Goal: Transaction & Acquisition: Purchase product/service

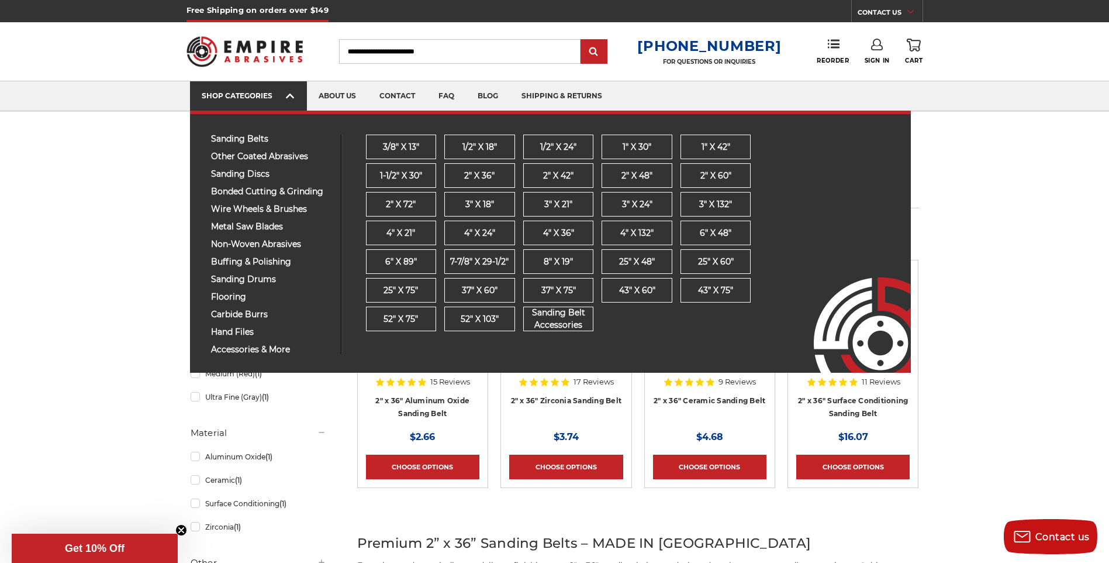
click at [288, 92] on icon at bounding box center [290, 95] width 8 height 13
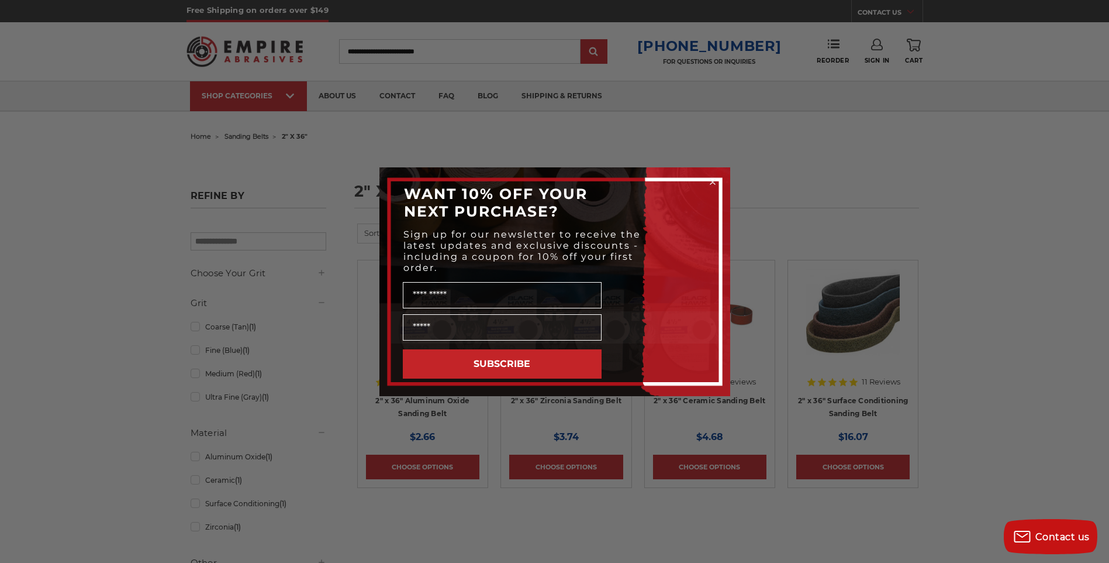
click at [529, 146] on div "Close dialog WANT 10% OFF YOUR NEXT PURCHASE? Sign up for our newsletter to rec…" at bounding box center [554, 281] width 1109 height 563
click at [291, 102] on div "Close dialog WANT 10% OFF YOUR NEXT PURCHASE? Sign up for our newsletter to rec…" at bounding box center [554, 281] width 1109 height 563
click at [713, 181] on icon "Close dialog" at bounding box center [712, 182] width 5 height 5
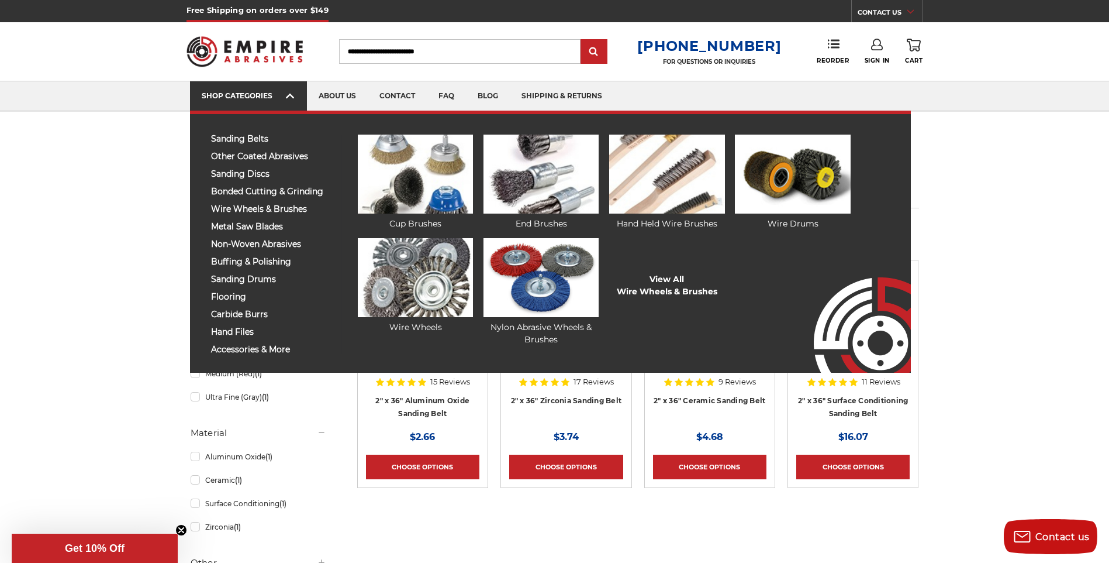
click at [291, 96] on icon at bounding box center [290, 95] width 8 height 13
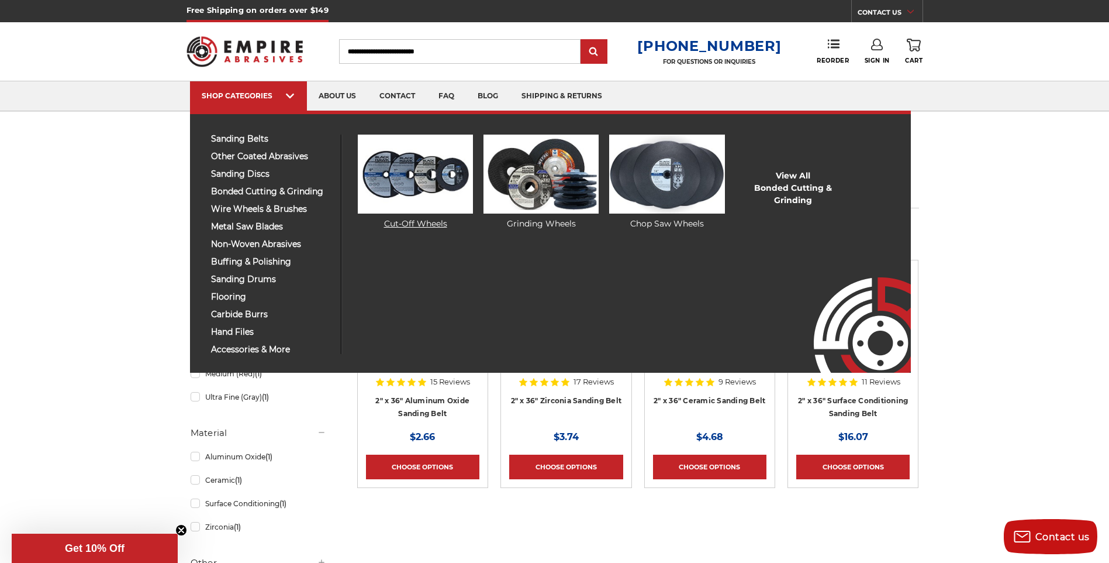
click at [409, 189] on img at bounding box center [415, 173] width 115 height 79
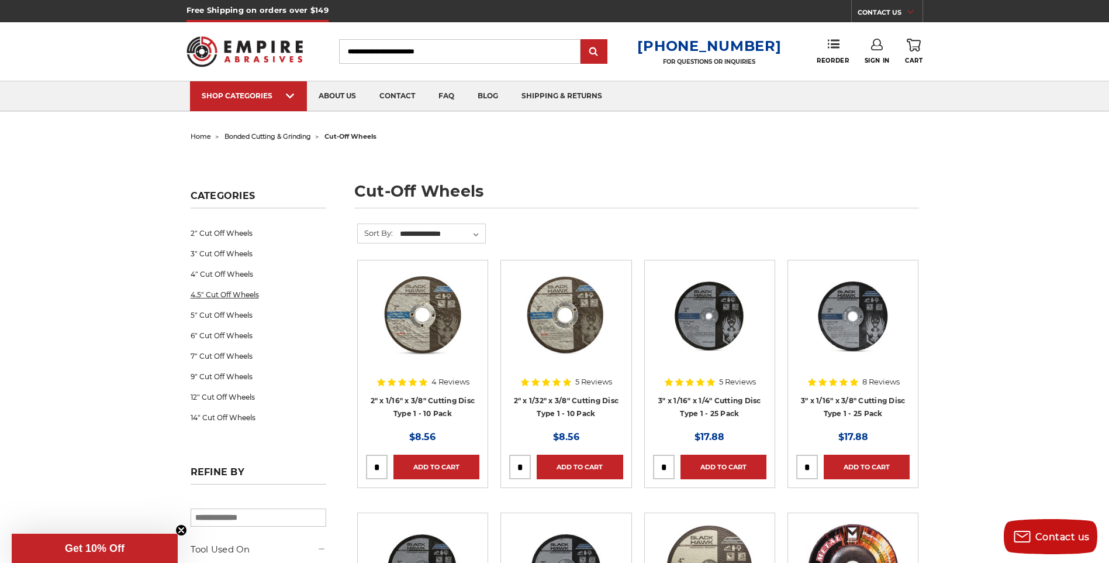
click at [216, 296] on link "4.5" Cut Off Wheels" at bounding box center [259, 294] width 136 height 20
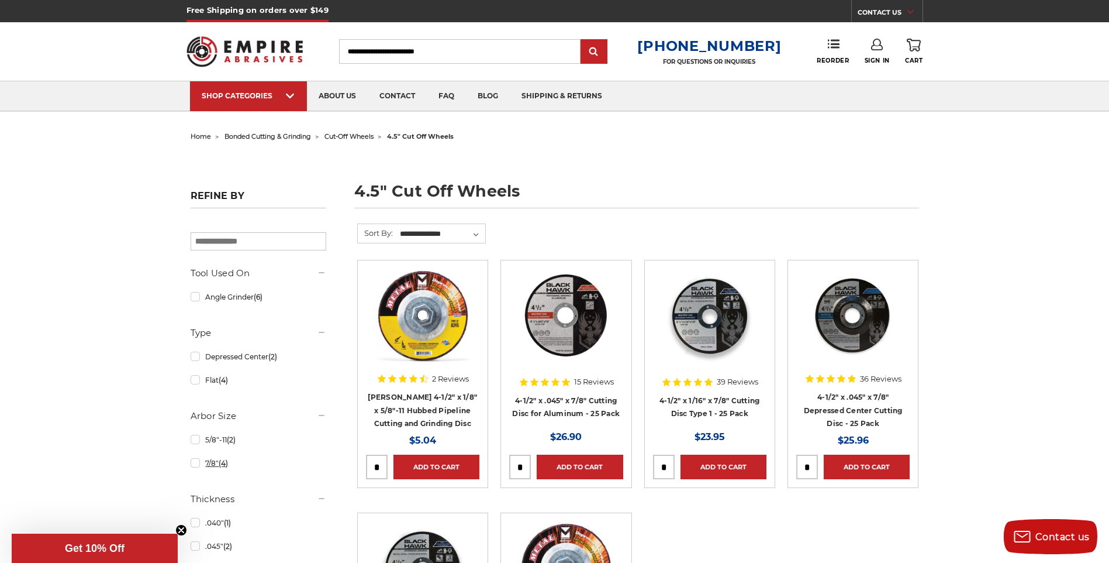
click at [197, 465] on link "7/8" (4)" at bounding box center [259, 463] width 136 height 20
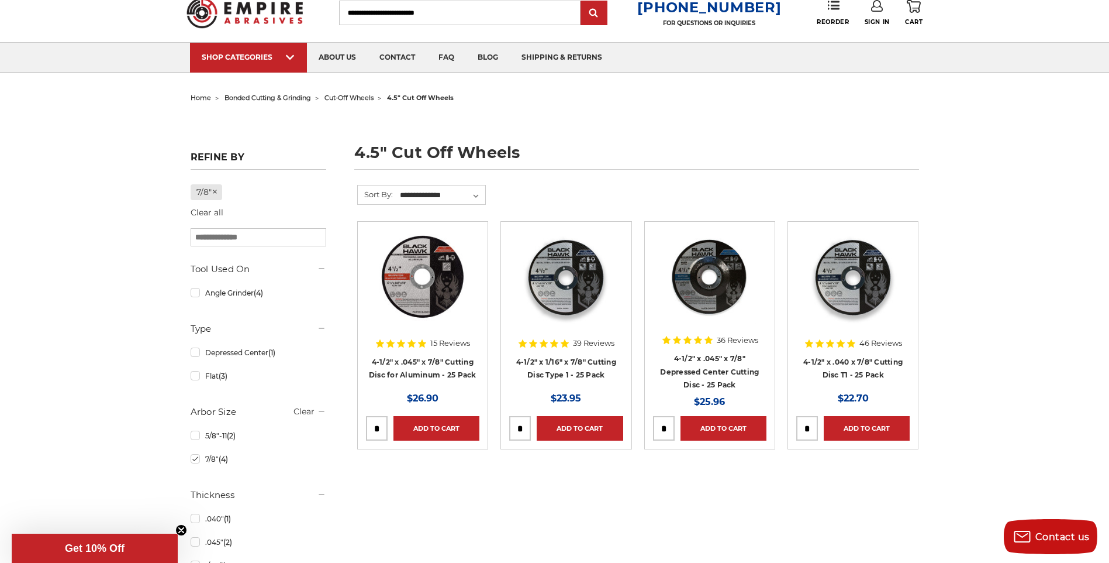
scroll to position [58, 0]
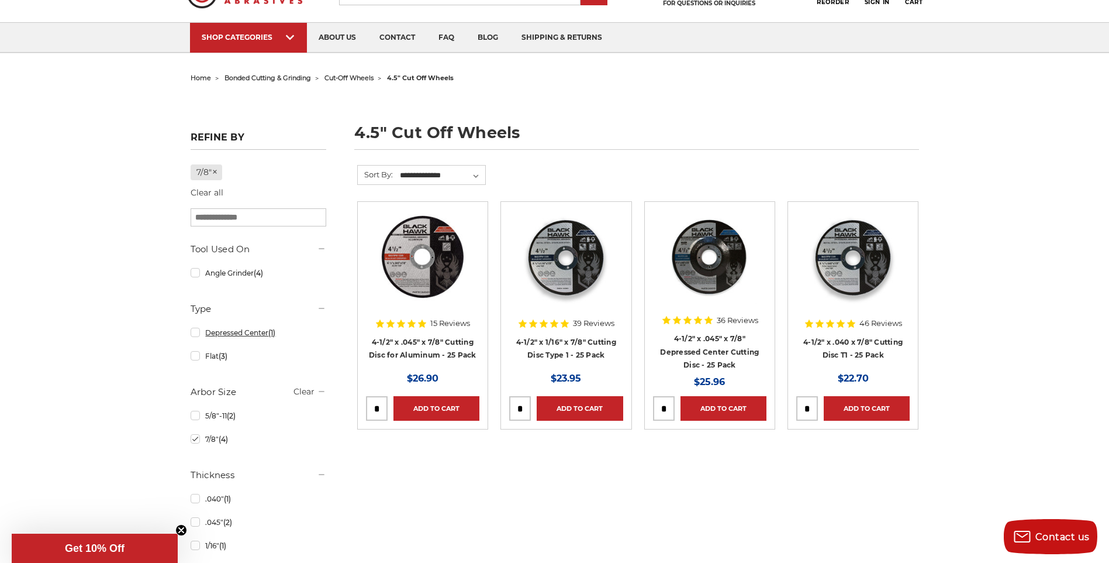
click at [199, 334] on link "Depressed Center (1)" at bounding box center [259, 332] width 136 height 20
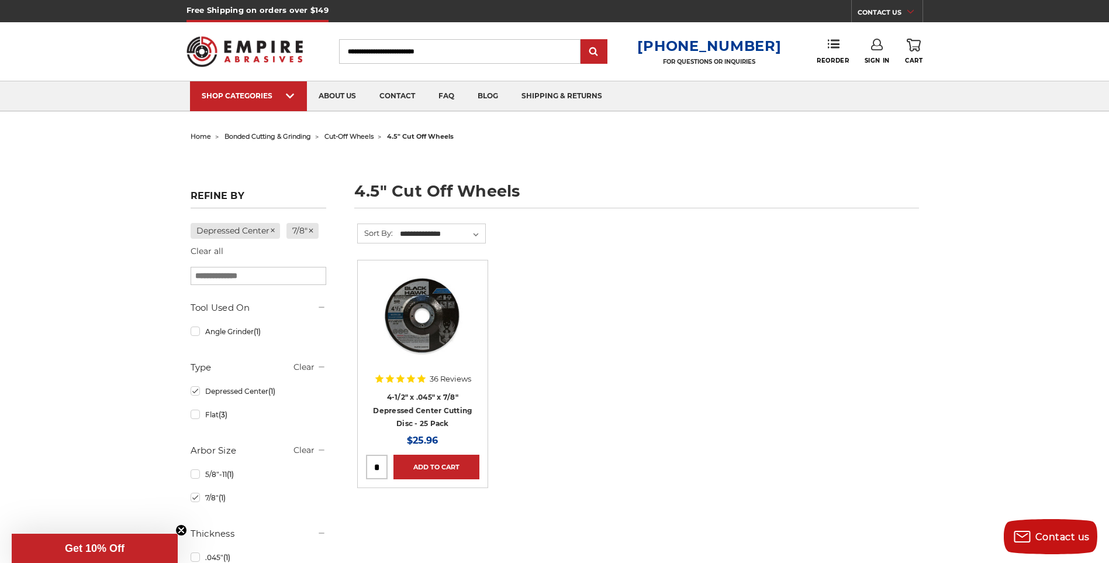
click at [426, 308] on img at bounding box center [423, 315] width 94 height 94
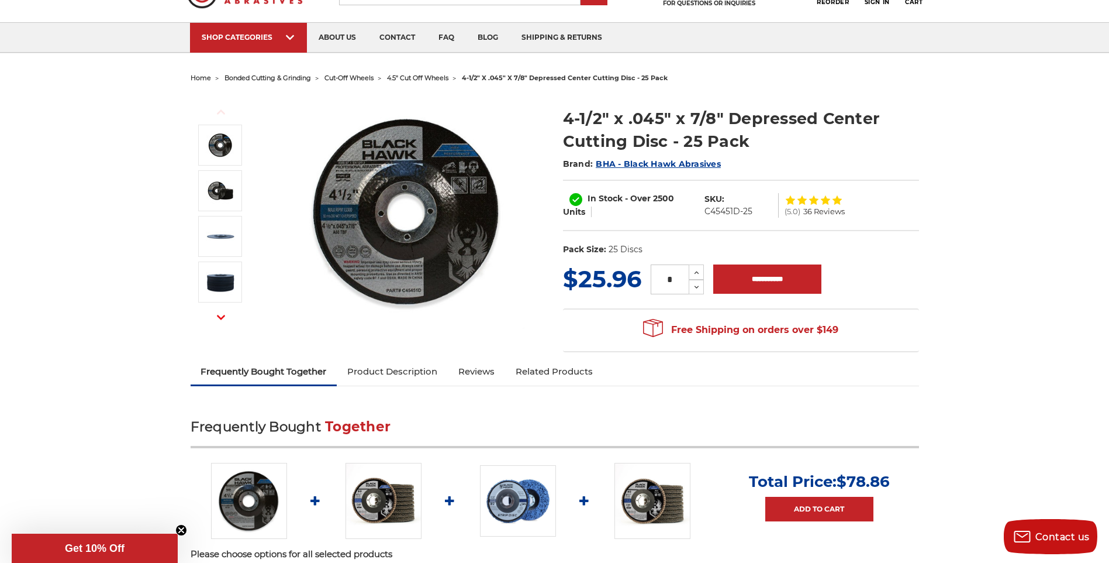
click at [413, 374] on link "Product Description" at bounding box center [392, 371] width 111 height 26
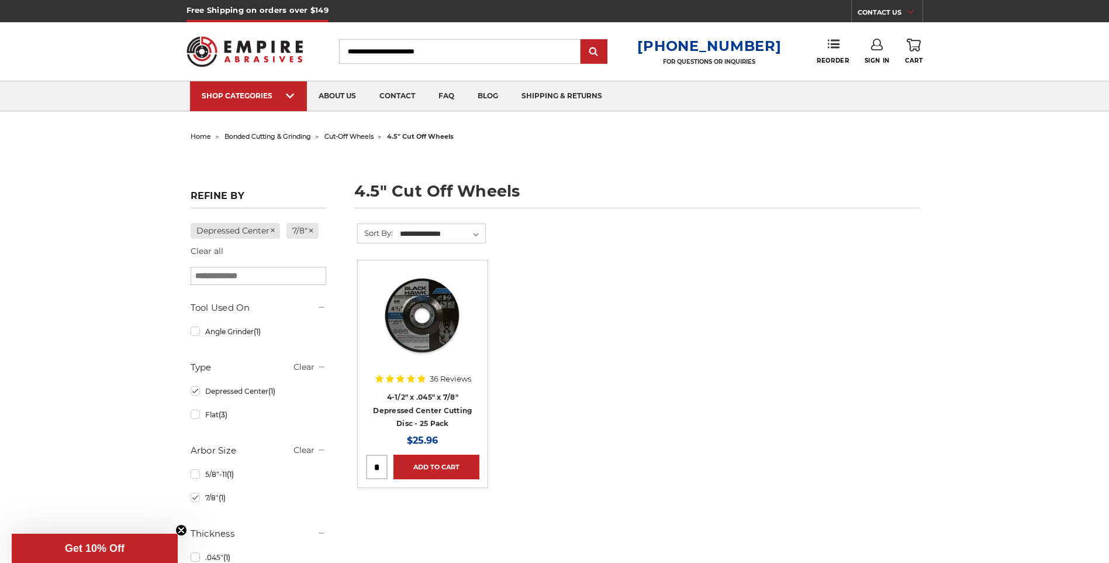
click at [355, 134] on span "cut-off wheels" at bounding box center [349, 136] width 49 height 8
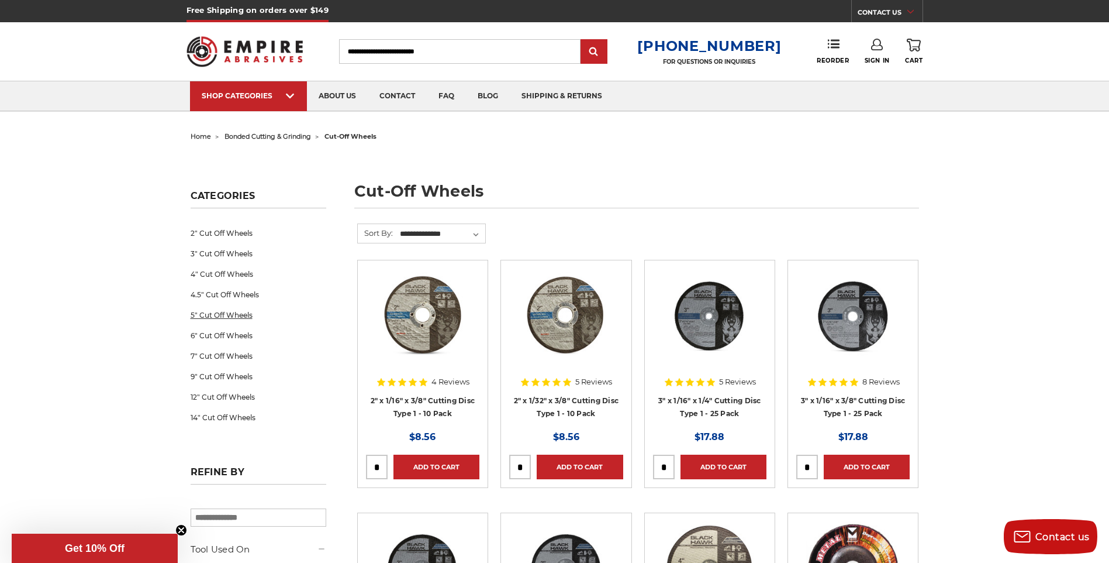
click at [212, 316] on link "5" Cut Off Wheels" at bounding box center [259, 315] width 136 height 20
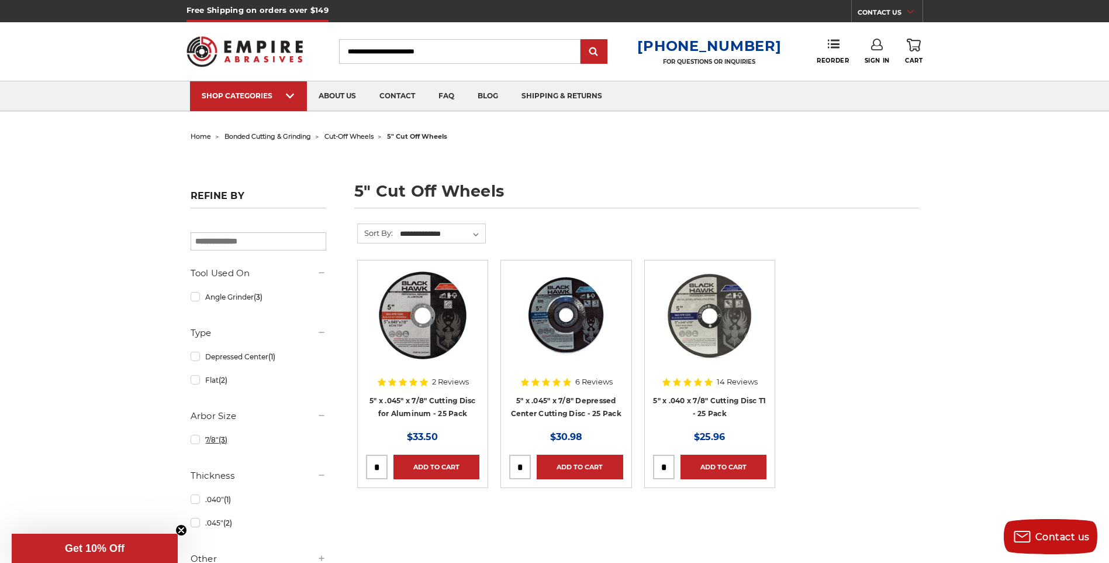
click at [198, 443] on link "7/8" (3)" at bounding box center [259, 439] width 136 height 20
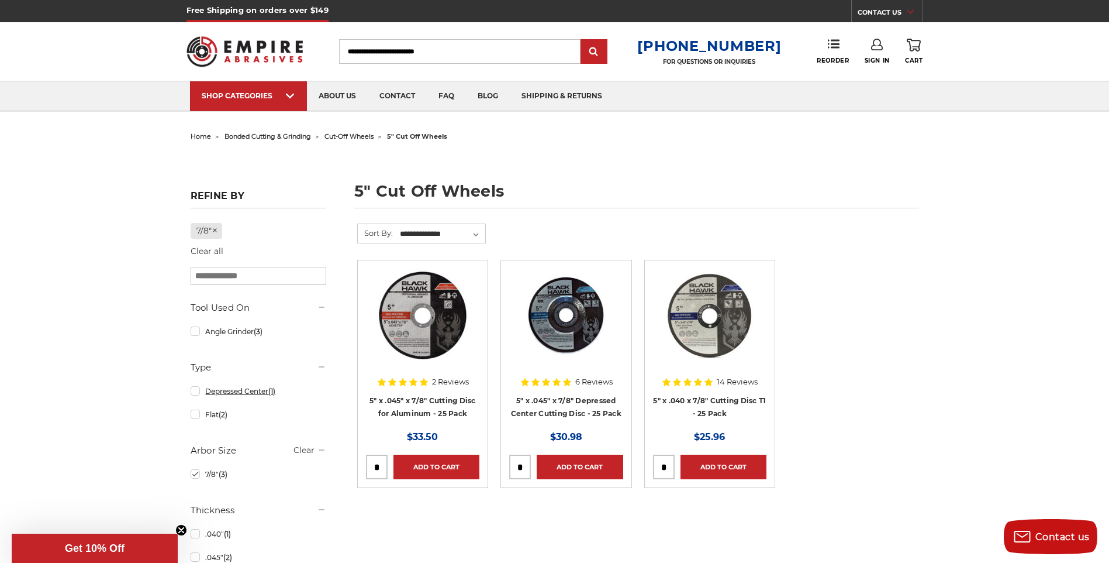
click at [199, 391] on link "Depressed Center (1)" at bounding box center [259, 391] width 136 height 20
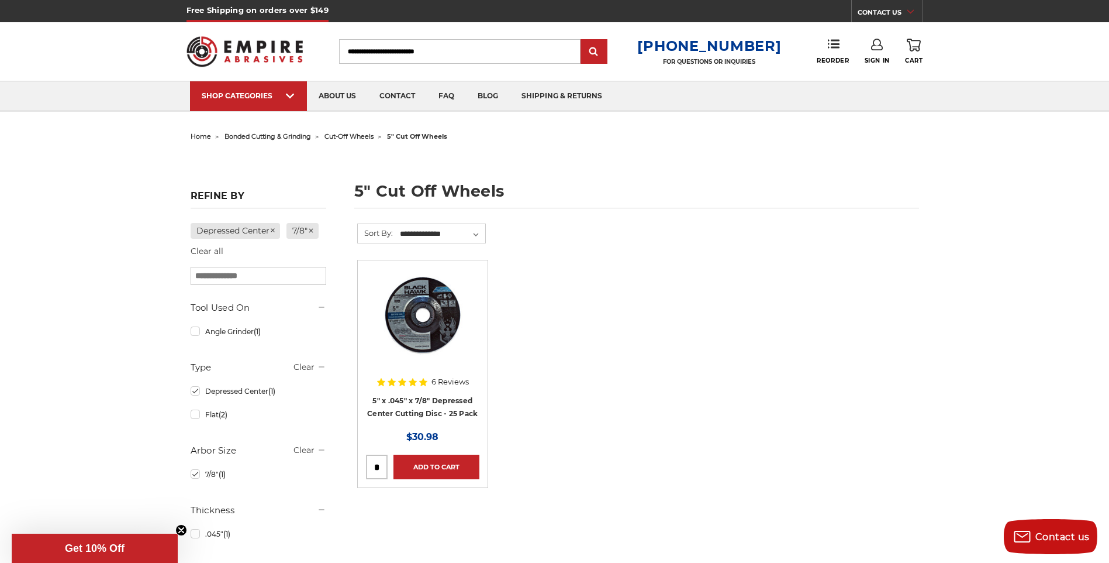
click at [425, 340] on img at bounding box center [423, 315] width 94 height 94
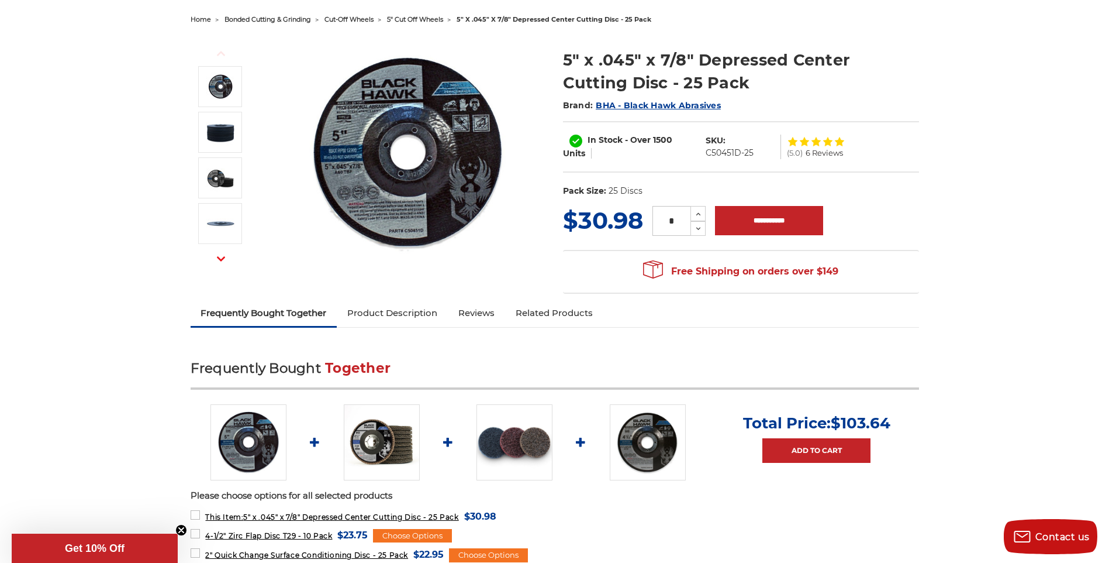
click at [418, 318] on link "Product Description" at bounding box center [392, 313] width 111 height 26
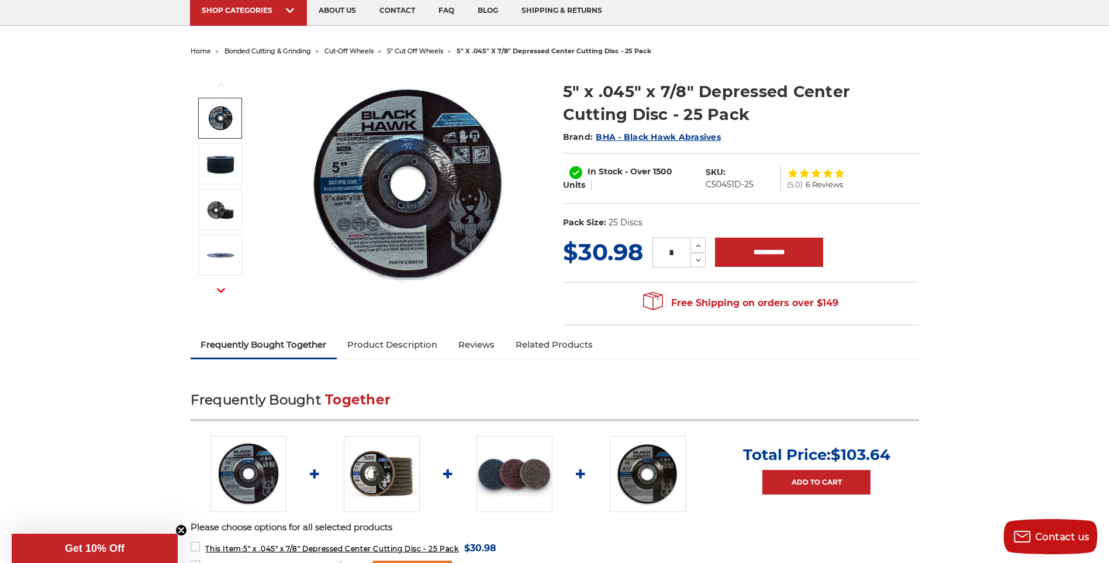
scroll to position [75, 0]
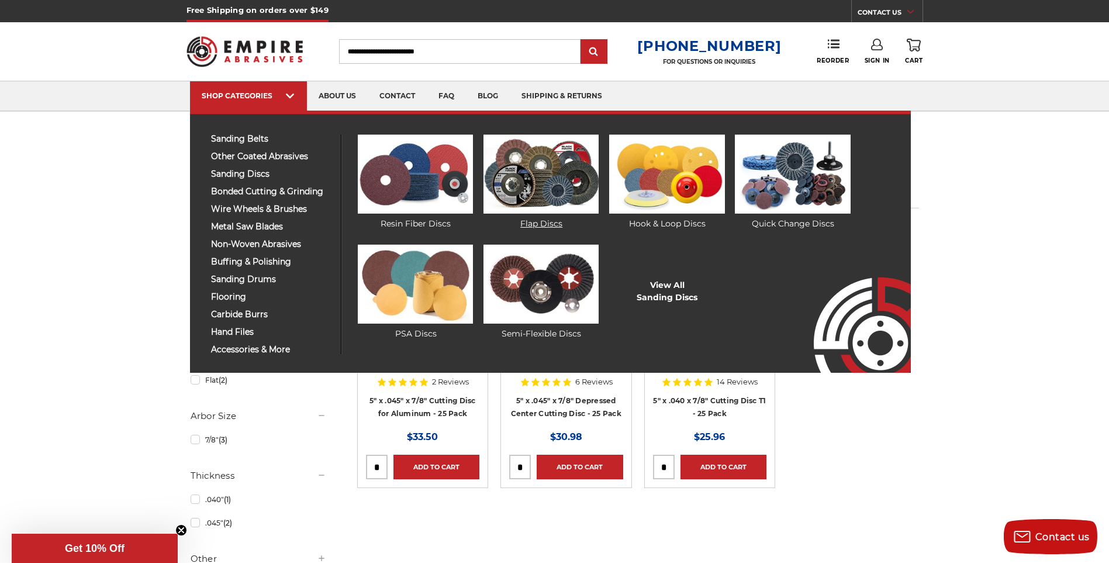
click at [540, 183] on img at bounding box center [541, 173] width 115 height 79
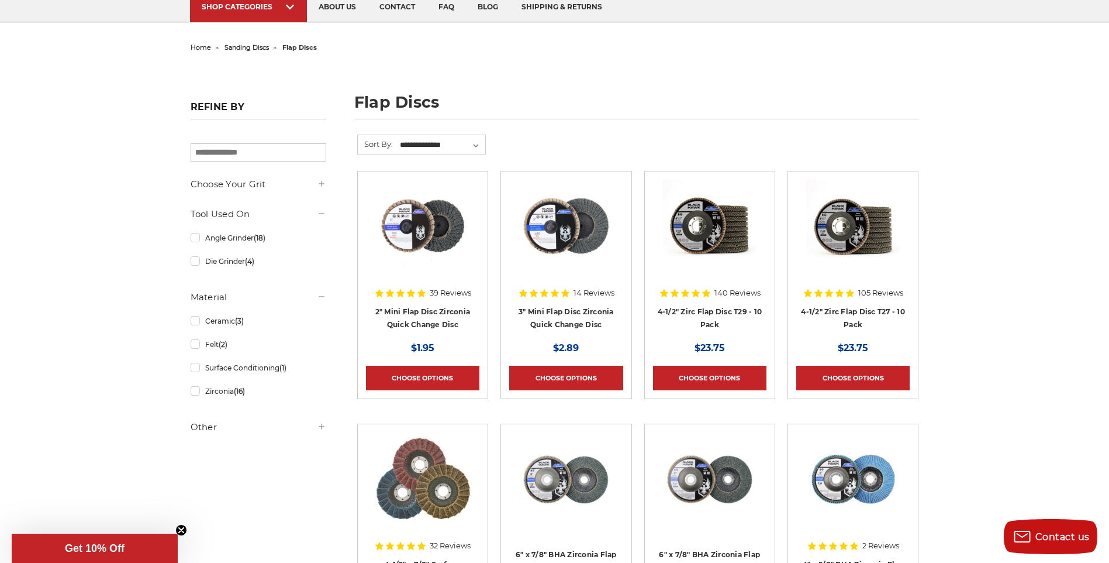
scroll to position [117, 0]
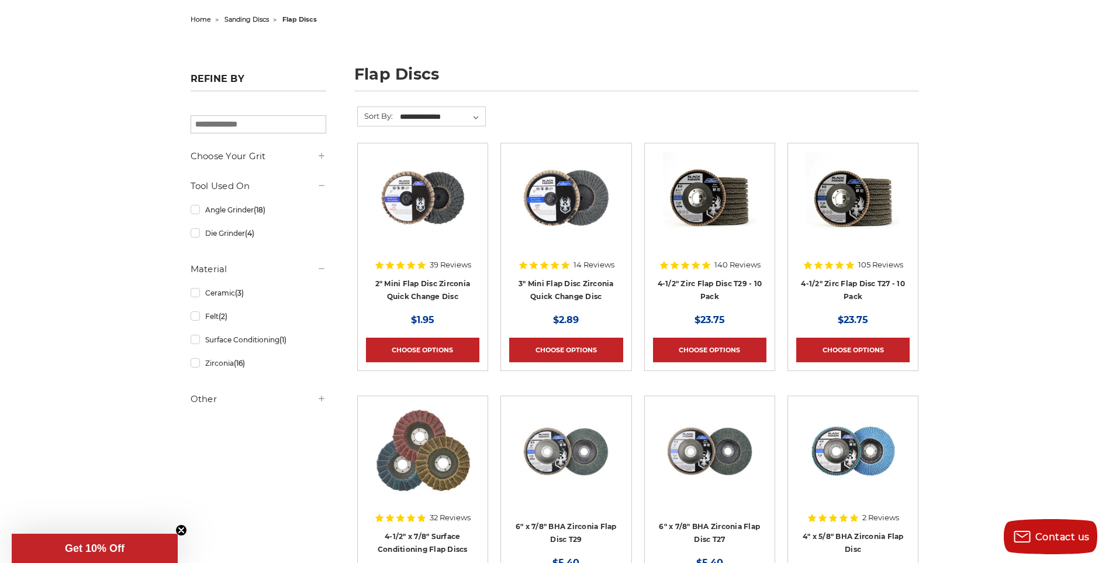
click at [252, 406] on h5 "Other" at bounding box center [259, 399] width 136 height 14
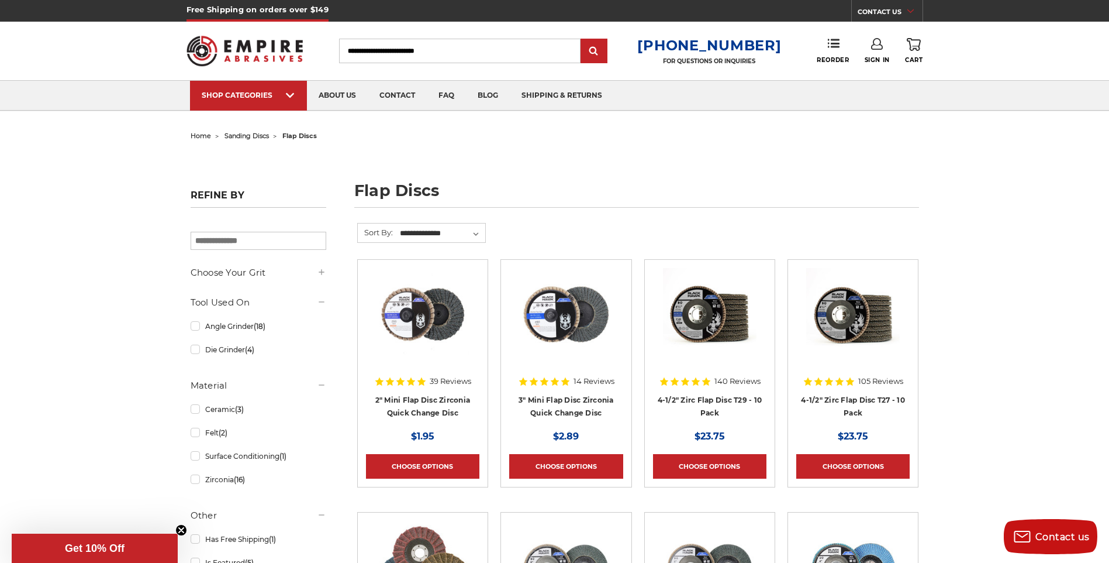
scroll to position [0, 0]
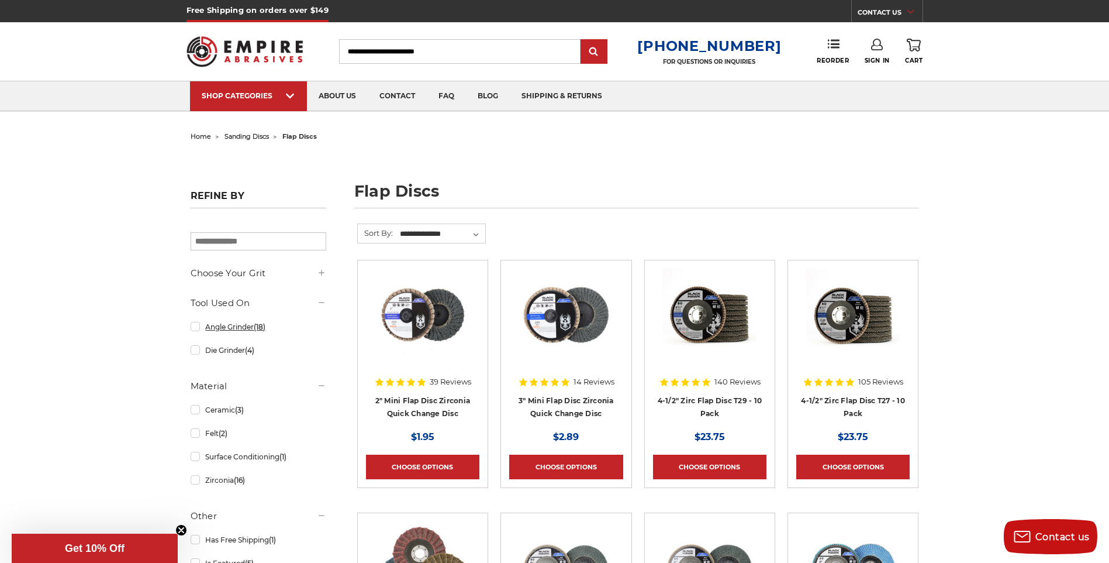
click at [197, 329] on link "Angle Grinder (18)" at bounding box center [259, 326] width 136 height 20
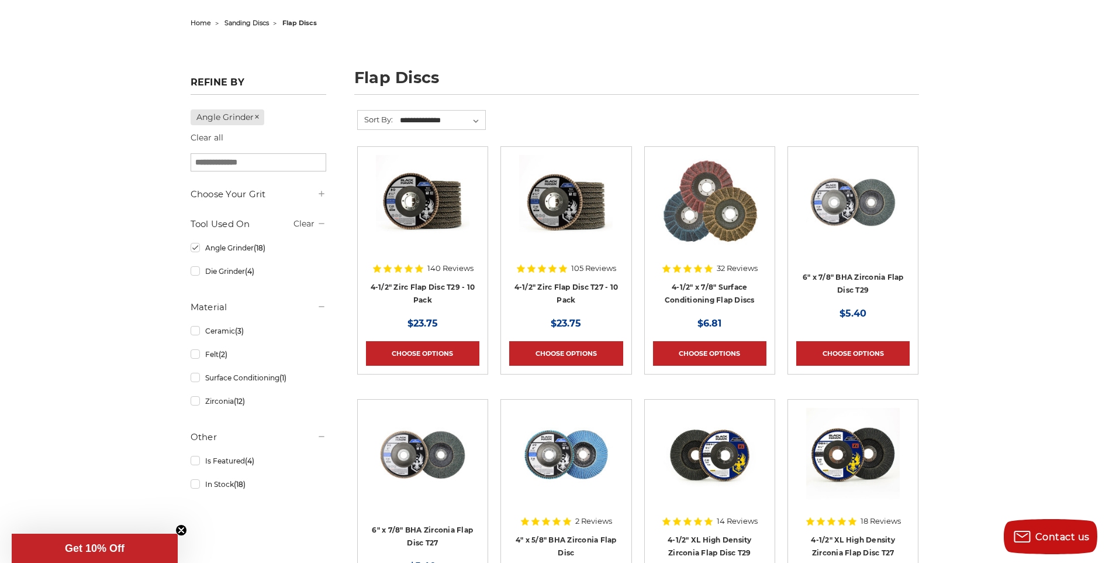
scroll to position [117, 0]
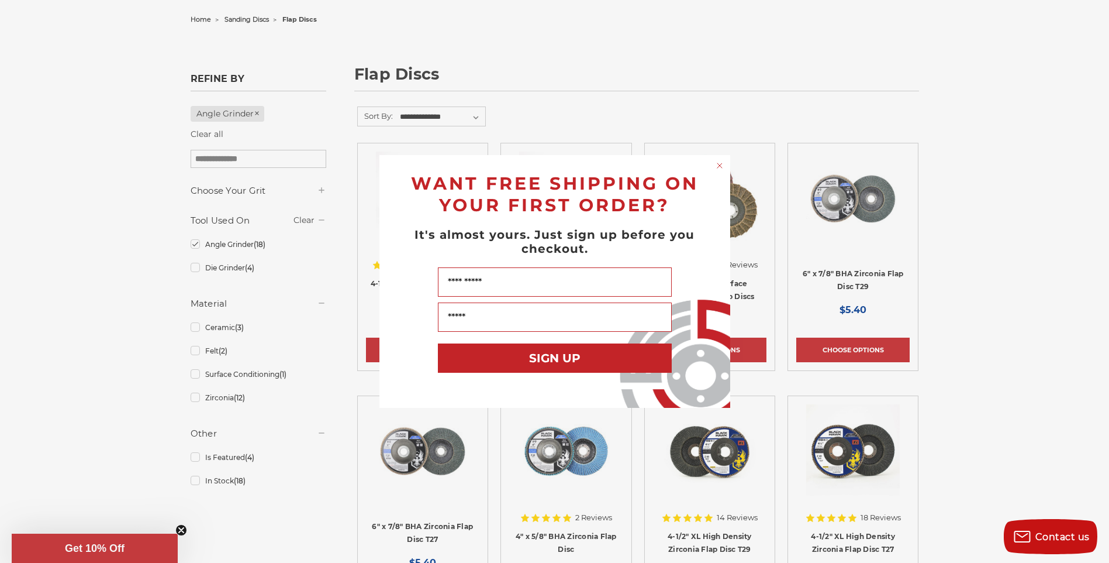
click at [197, 399] on div "Close dialog WANT FREE SHIPPING ON YOUR FIRST ORDER? It's almost yours. Just si…" at bounding box center [554, 281] width 1109 height 563
click at [720, 164] on circle "Close dialog" at bounding box center [719, 165] width 11 height 11
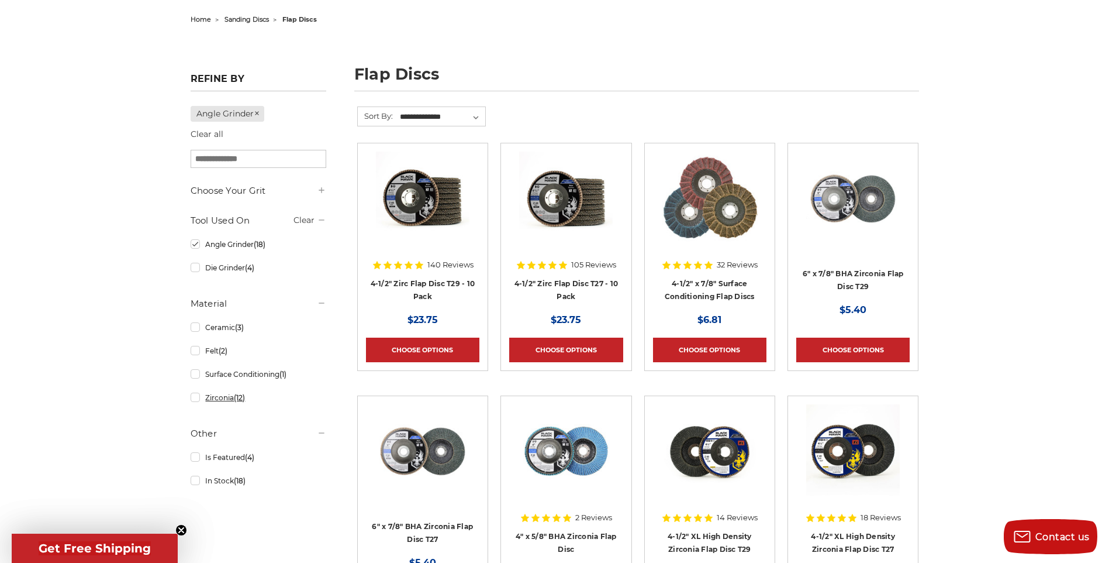
click at [191, 399] on link "Zirconia (12)" at bounding box center [259, 397] width 136 height 20
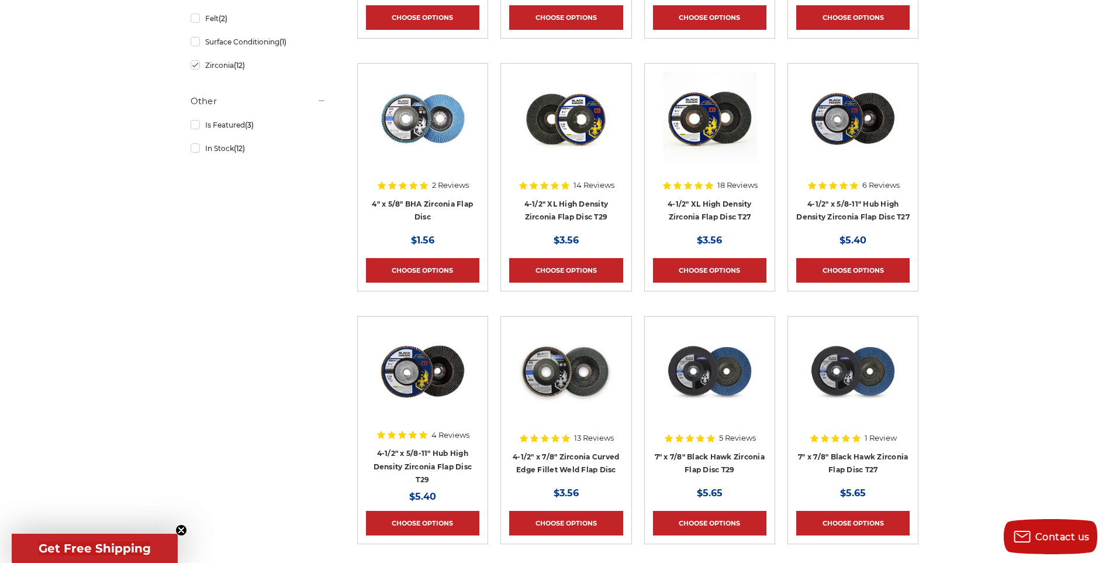
scroll to position [468, 0]
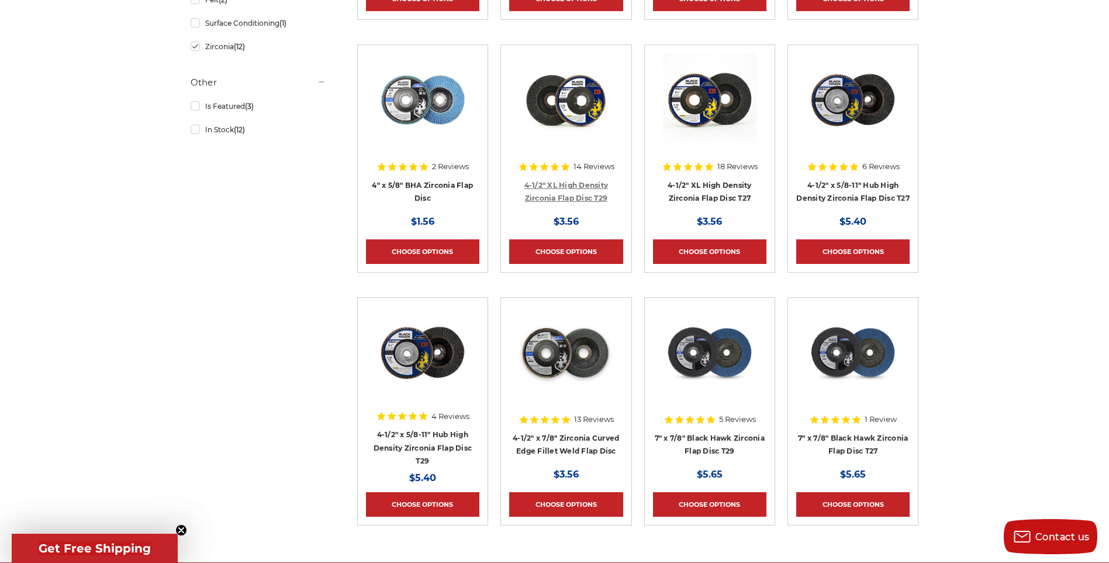
click at [553, 184] on link "4-1/2" XL High Density Zirconia Flap Disc T29" at bounding box center [567, 192] width 84 height 22
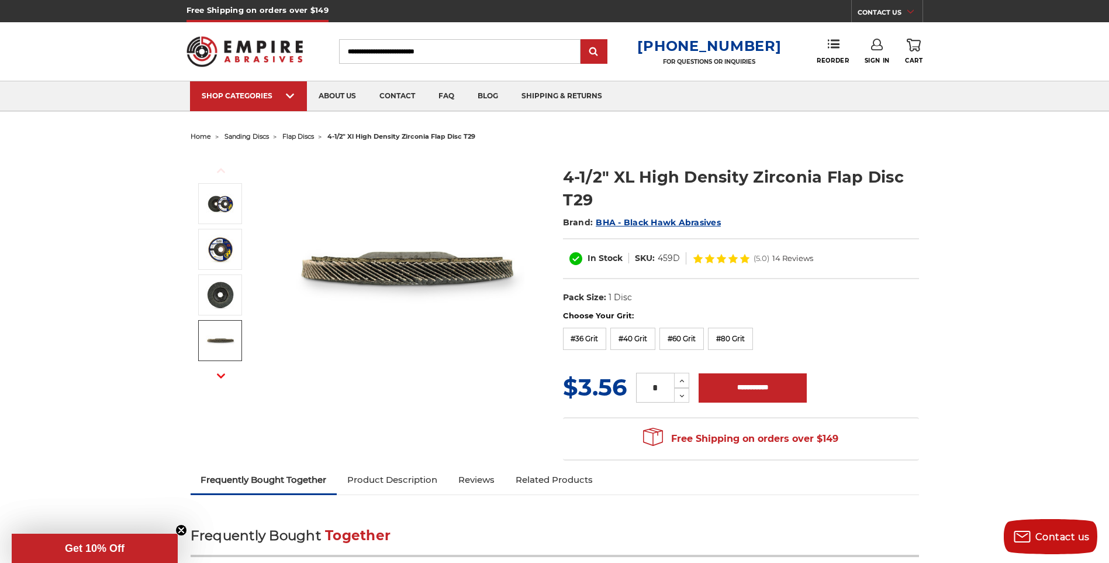
click at [221, 376] on use "button" at bounding box center [221, 375] width 8 height 5
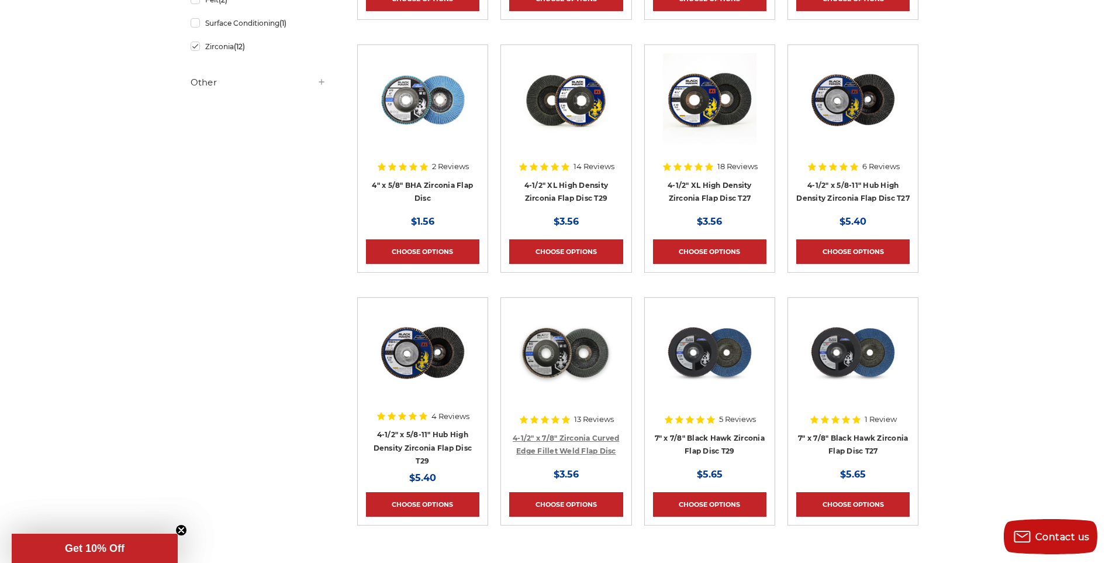
click at [572, 440] on link "4-1/2" x 7/8" Zirconia Curved Edge Fillet Weld Flap Disc" at bounding box center [566, 444] width 106 height 22
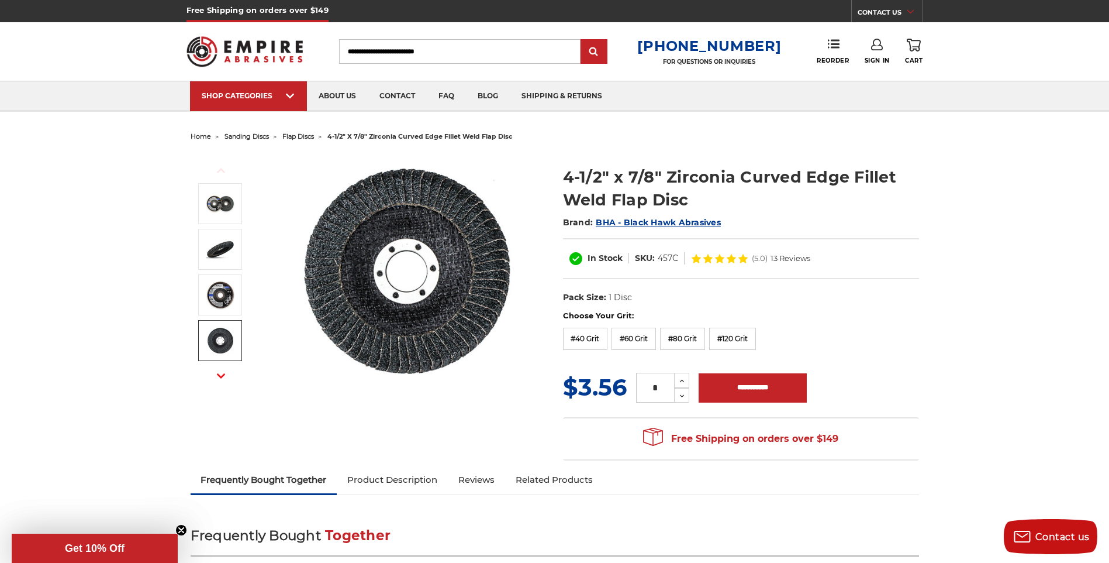
click at [221, 373] on icon "button" at bounding box center [221, 375] width 8 height 8
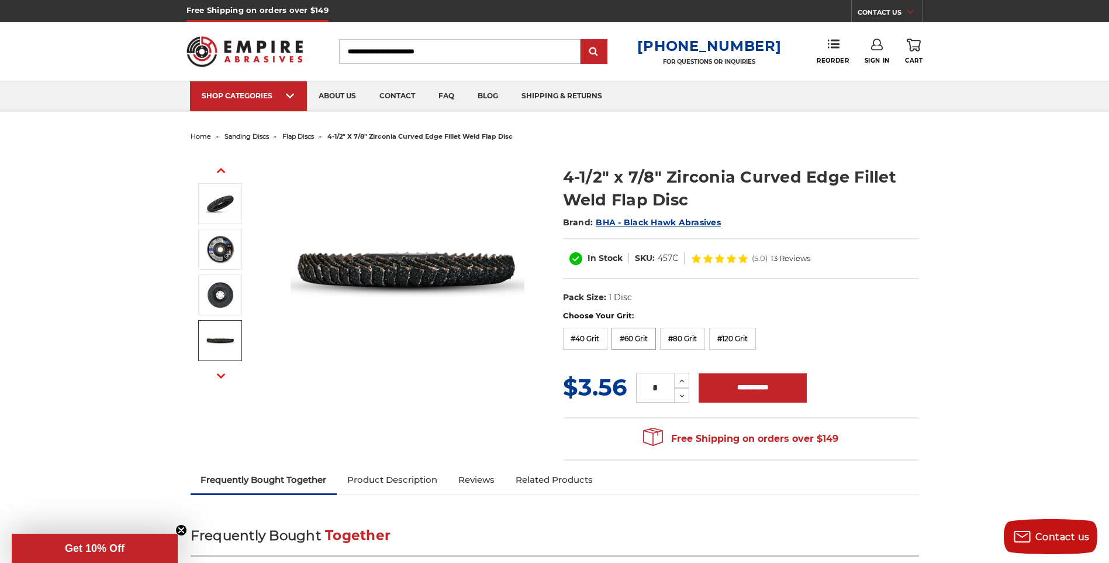
click at [640, 341] on label "#60 Grit" at bounding box center [634, 338] width 44 height 22
click at [677, 339] on label "#80 Grit" at bounding box center [682, 338] width 45 height 22
click at [629, 335] on label "#60 Grit" at bounding box center [634, 338] width 44 height 22
drag, startPoint x: 666, startPoint y: 385, endPoint x: 616, endPoint y: 389, distance: 50.5
click at [637, 388] on input "*" at bounding box center [655, 387] width 38 height 30
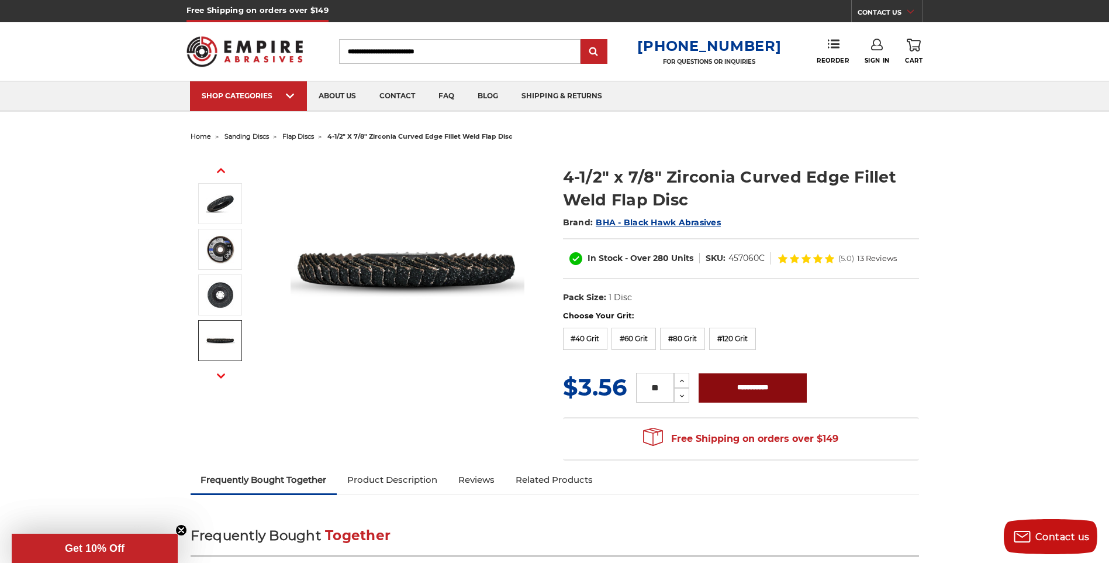
type input "**"
click at [748, 393] on input "**********" at bounding box center [753, 387] width 108 height 29
type input "**********"
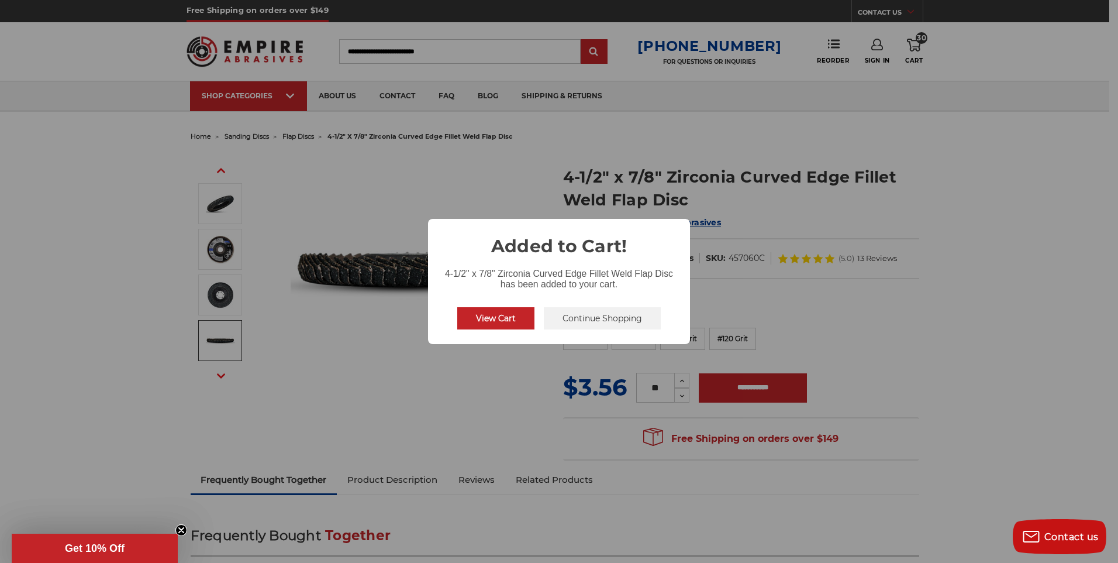
click at [564, 322] on button "Continue Shopping" at bounding box center [602, 318] width 117 height 22
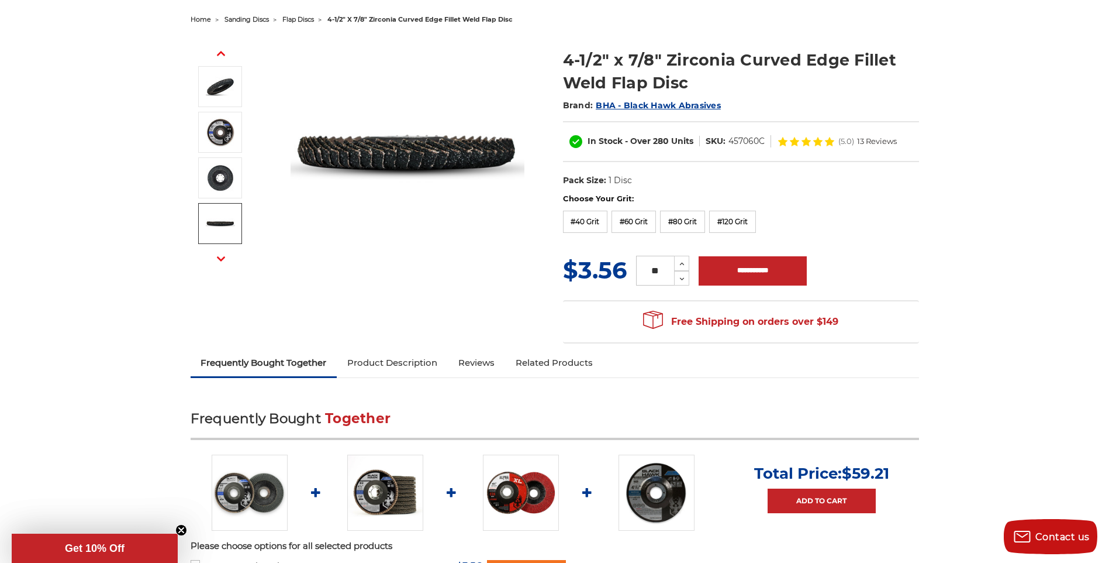
click at [389, 362] on link "Product Description" at bounding box center [392, 363] width 111 height 26
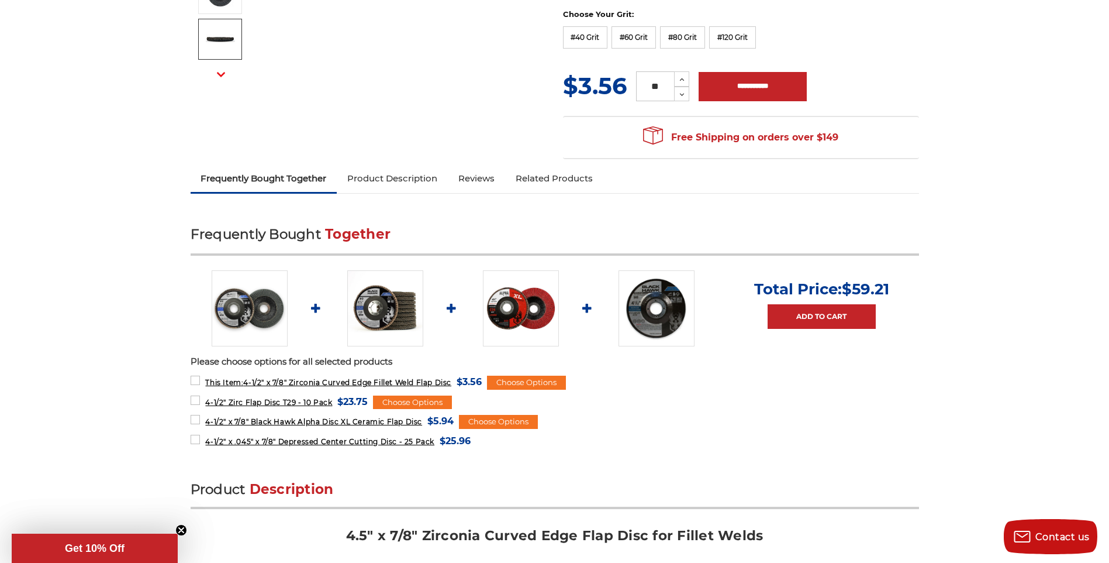
scroll to position [243, 0]
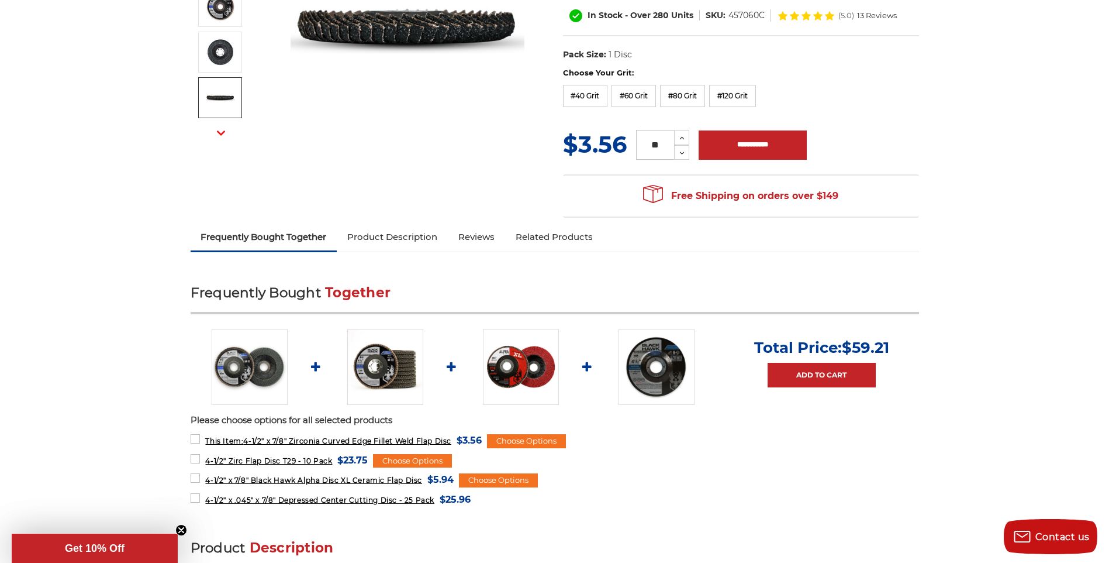
click at [519, 376] on img at bounding box center [521, 367] width 76 height 76
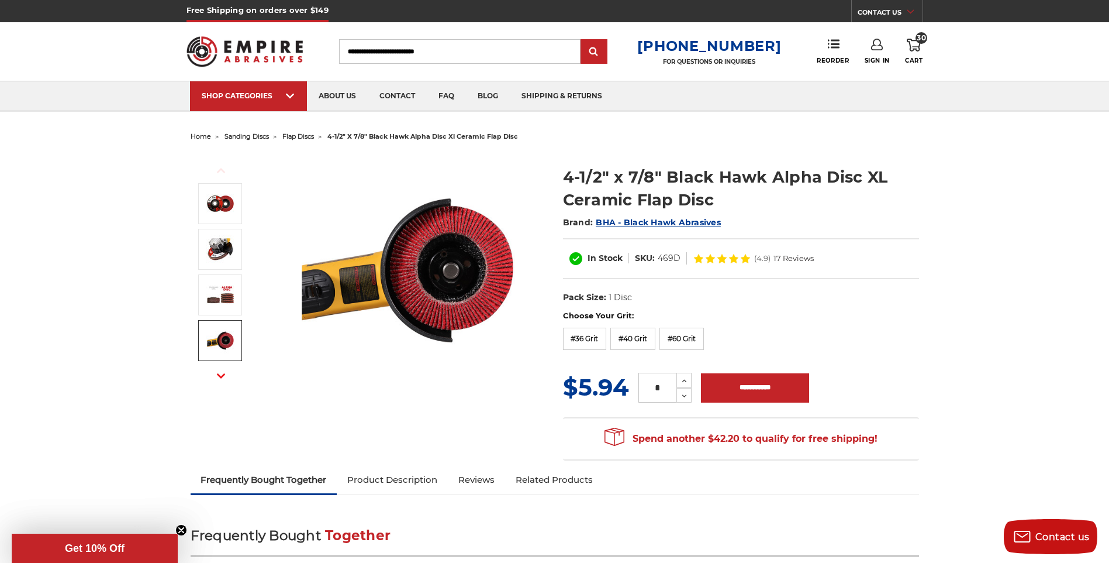
click at [220, 375] on use "button" at bounding box center [221, 375] width 8 height 5
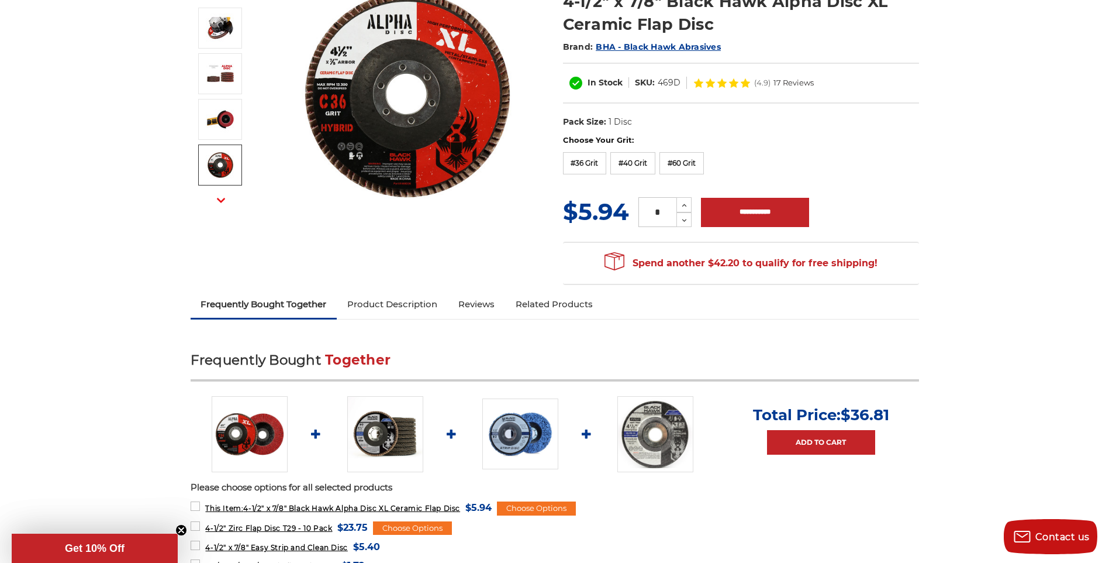
click at [399, 309] on link "Product Description" at bounding box center [392, 304] width 111 height 26
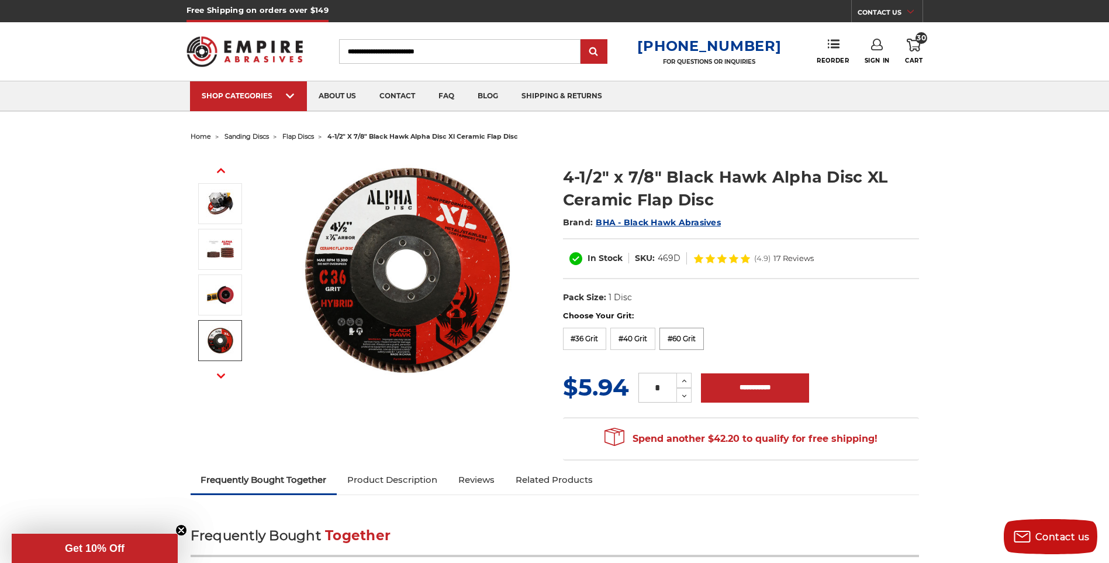
click at [687, 340] on label "#60 Grit" at bounding box center [682, 338] width 44 height 22
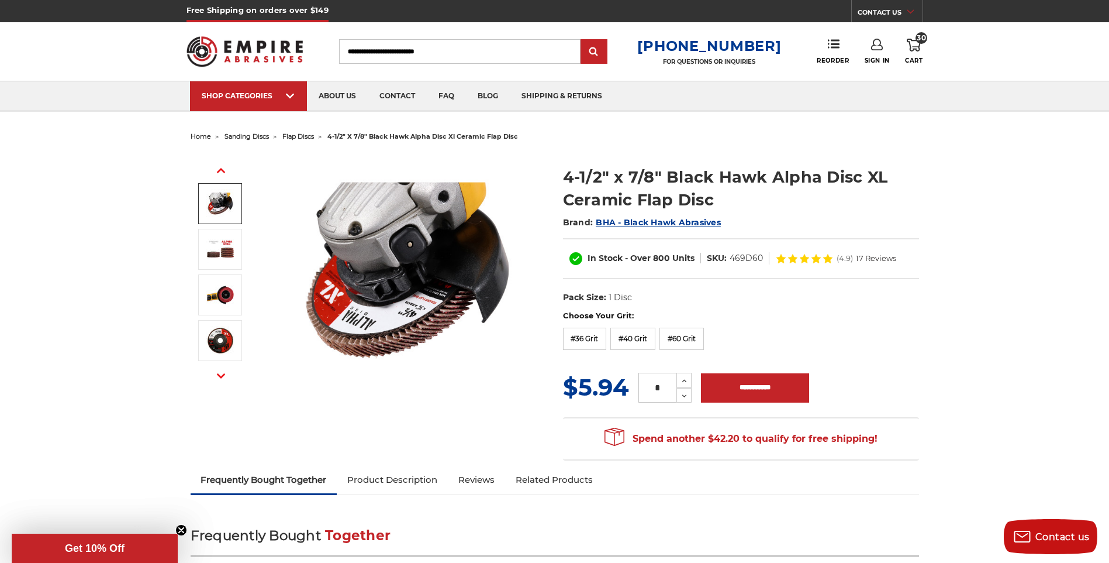
click at [220, 171] on use "button" at bounding box center [221, 170] width 8 height 5
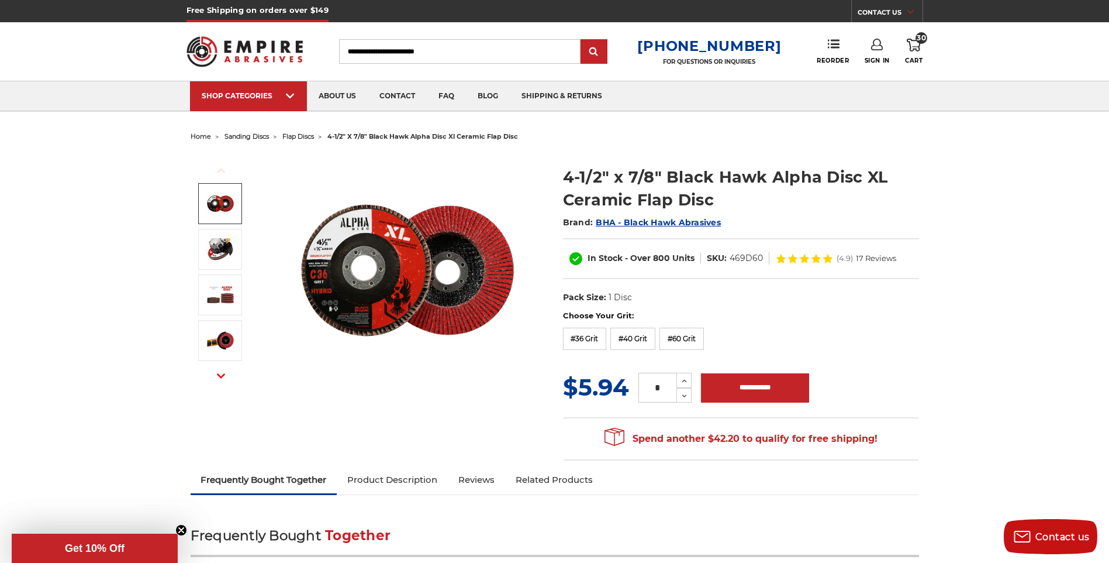
click at [222, 203] on img at bounding box center [220, 203] width 29 height 29
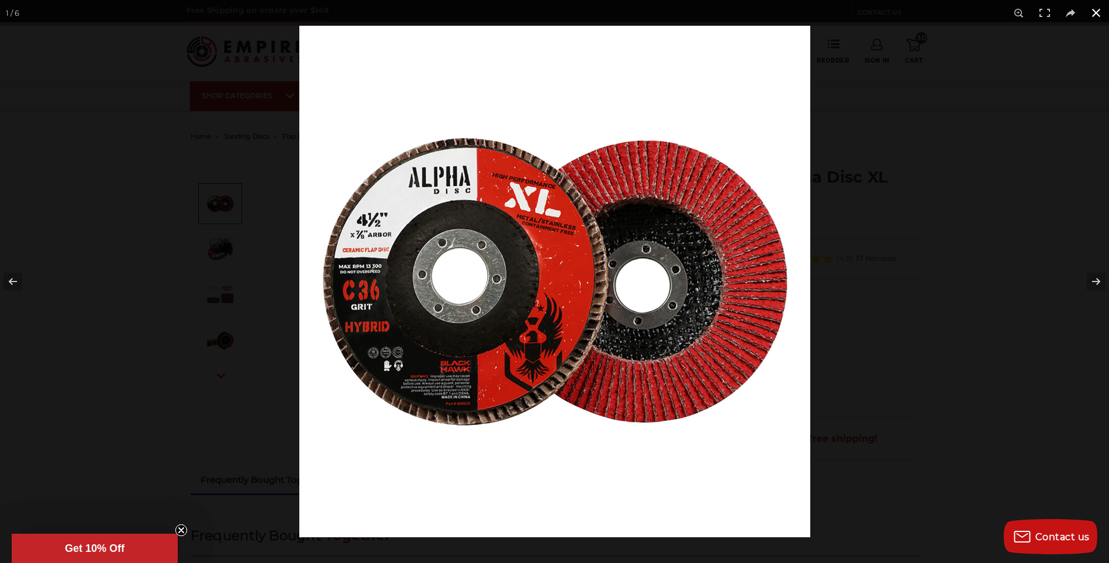
click at [1102, 13] on button at bounding box center [1097, 13] width 26 height 26
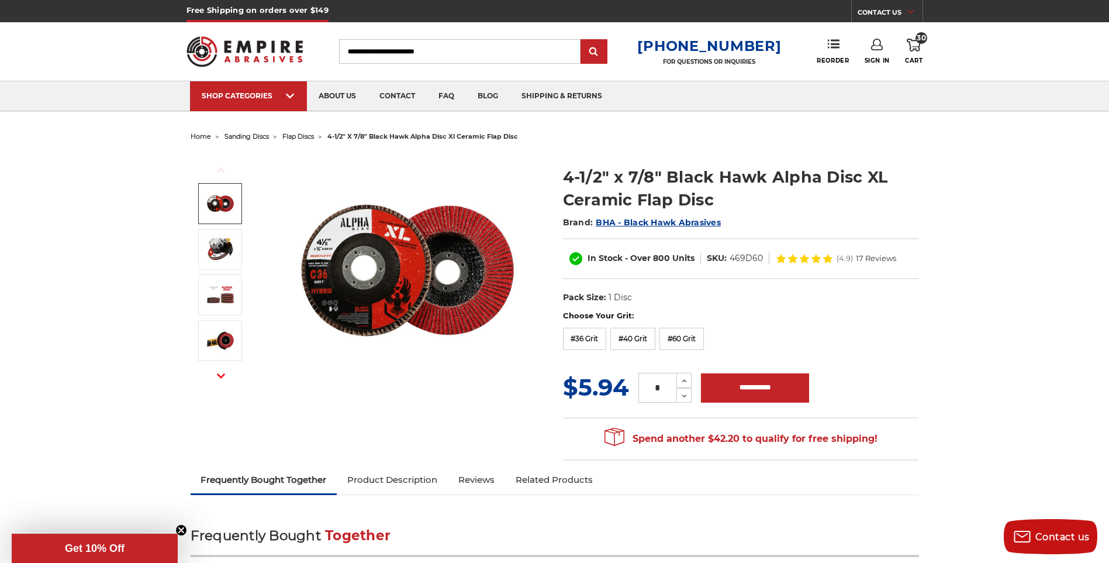
click at [306, 136] on span "flap discs" at bounding box center [298, 136] width 32 height 8
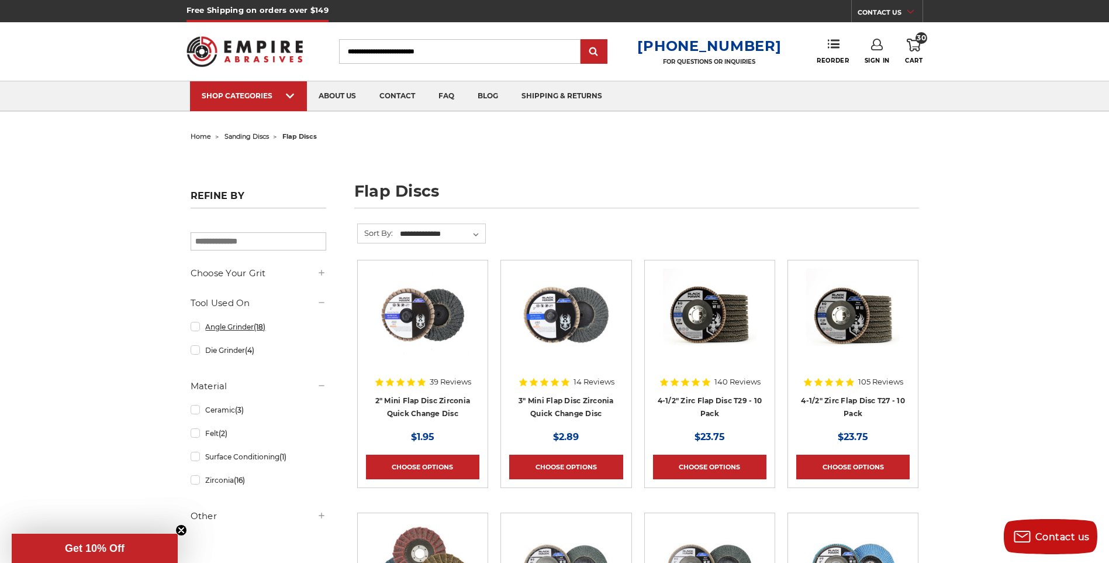
click at [201, 330] on link "Angle Grinder (18)" at bounding box center [259, 326] width 136 height 20
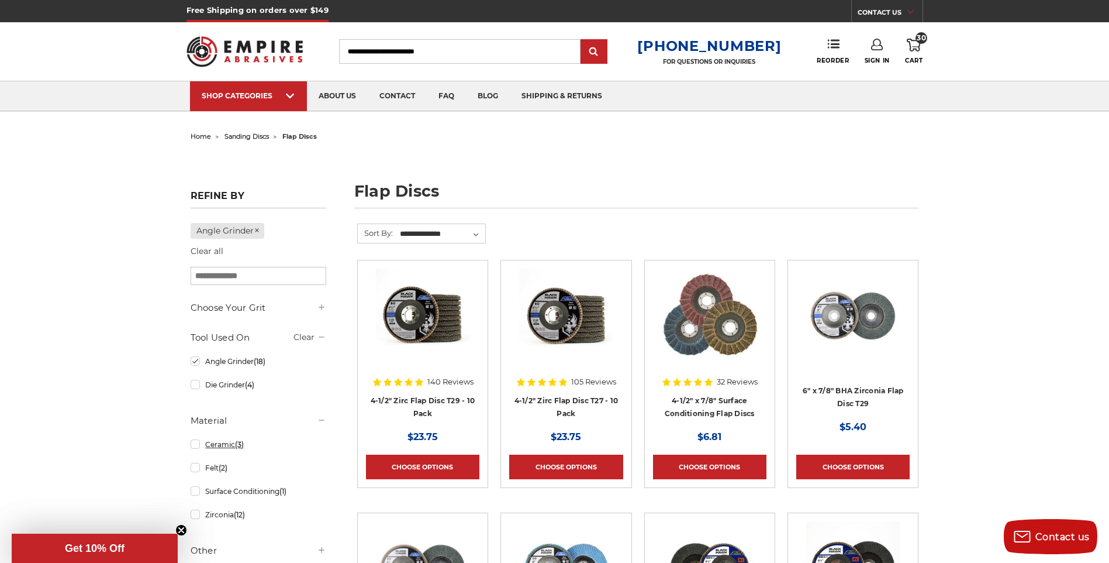
click at [195, 445] on link "Ceramic (3)" at bounding box center [259, 444] width 136 height 20
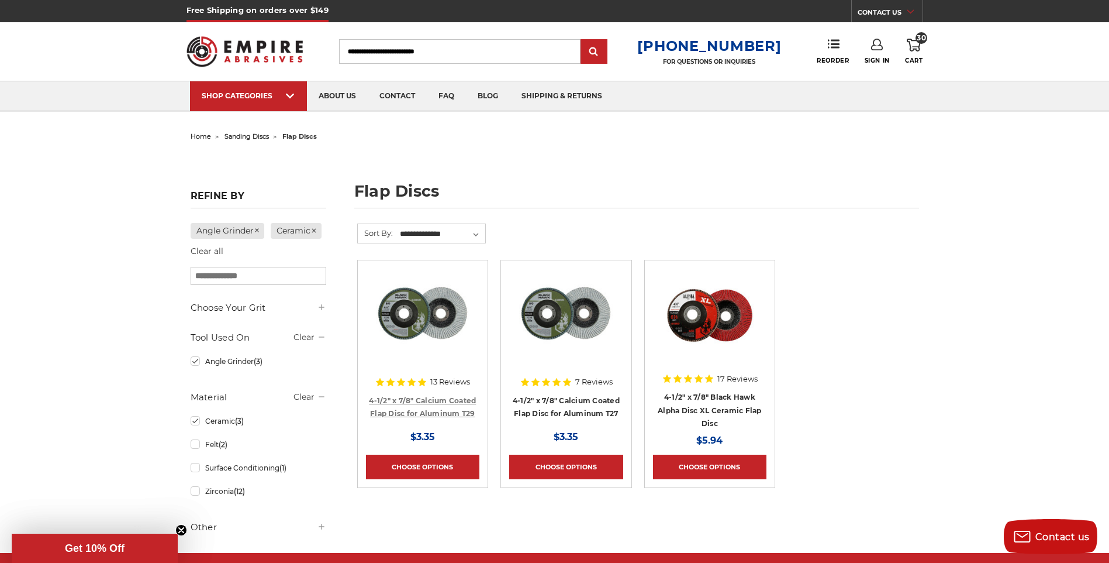
click at [441, 412] on link "4-1/2" x 7/8" Calcium Coated Flap Disc for Aluminum T29" at bounding box center [422, 407] width 107 height 22
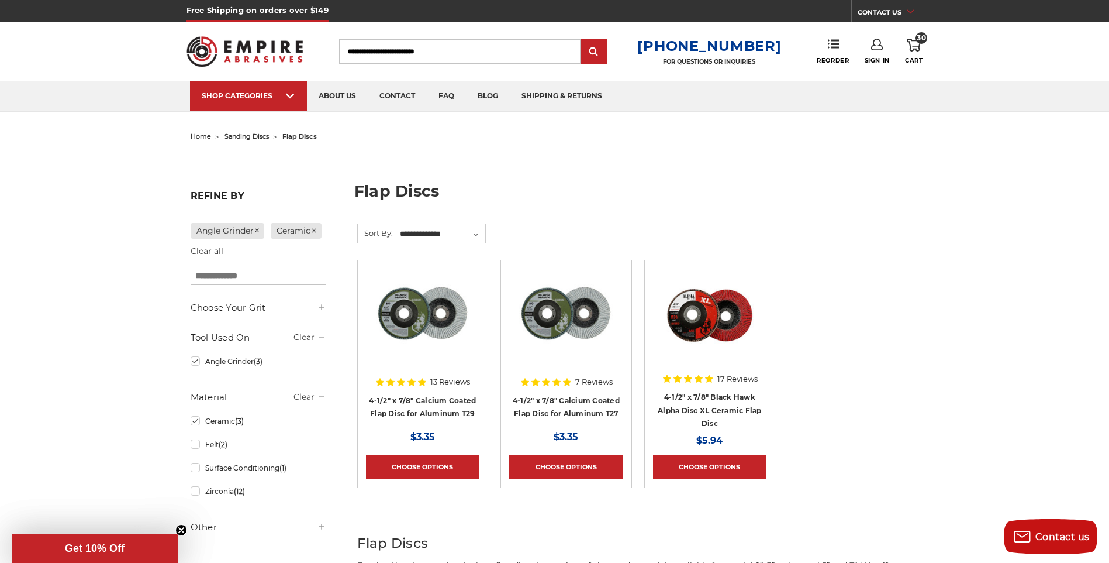
click at [914, 51] on icon at bounding box center [914, 45] width 14 height 13
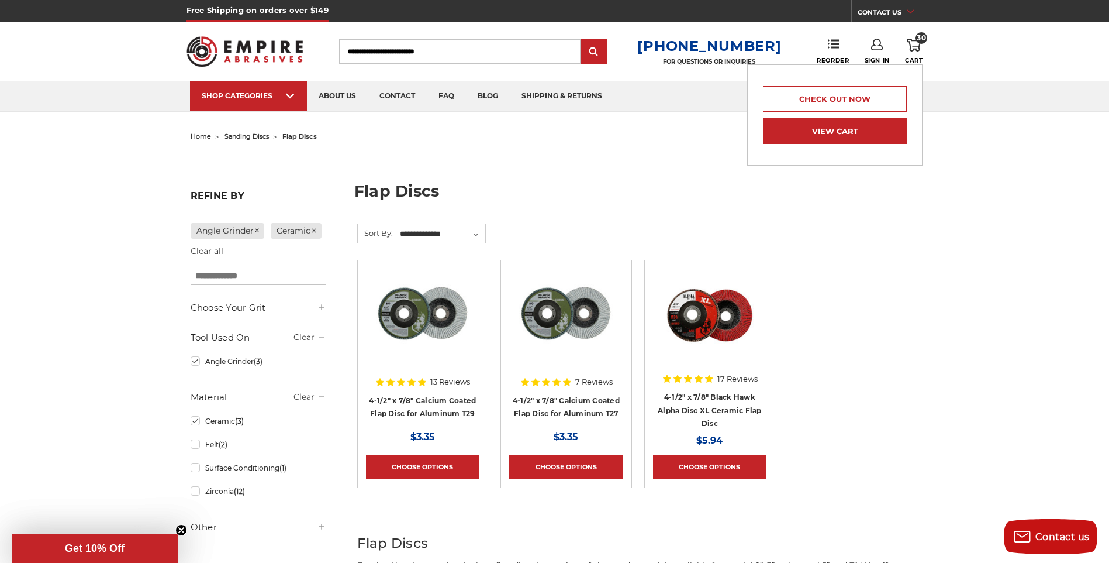
click at [822, 134] on link "View Cart" at bounding box center [835, 131] width 144 height 26
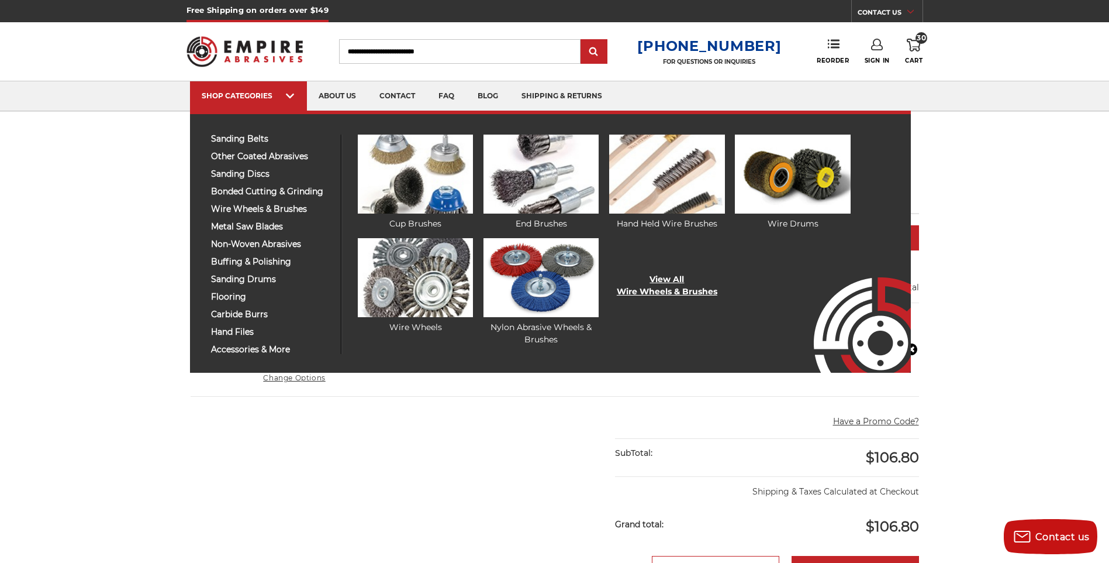
click at [671, 277] on link "View All Wire Wheels & Brushes" at bounding box center [667, 285] width 101 height 25
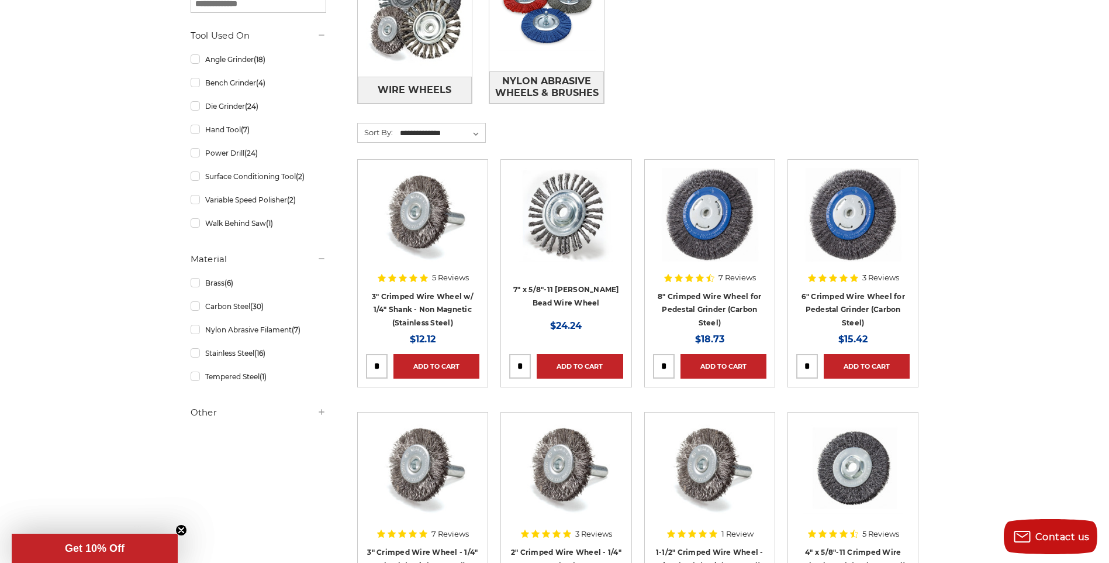
scroll to position [292, 0]
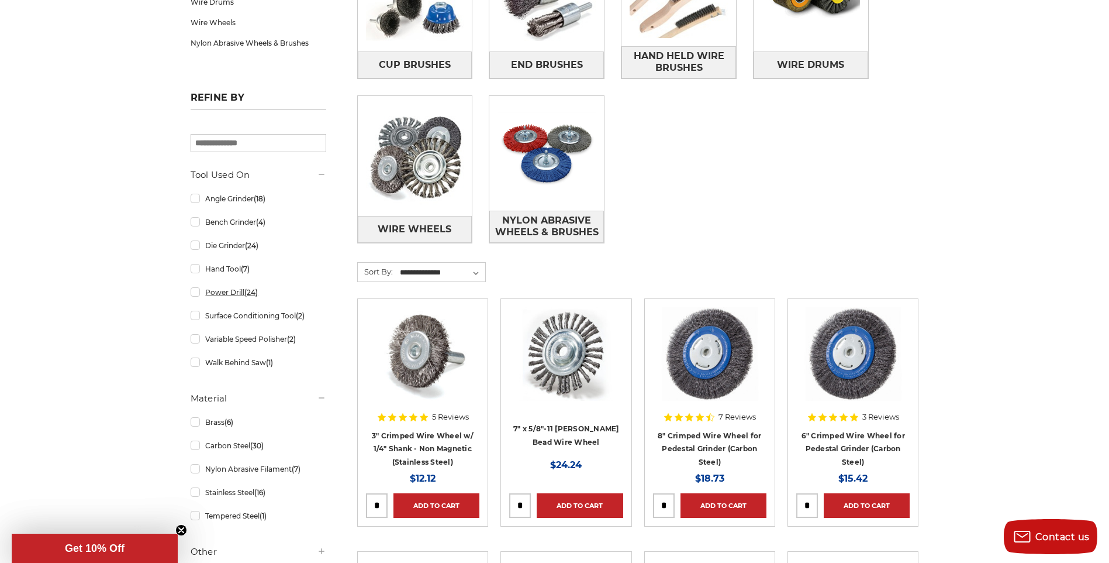
click at [195, 293] on link "Power Drill (24)" at bounding box center [259, 292] width 136 height 20
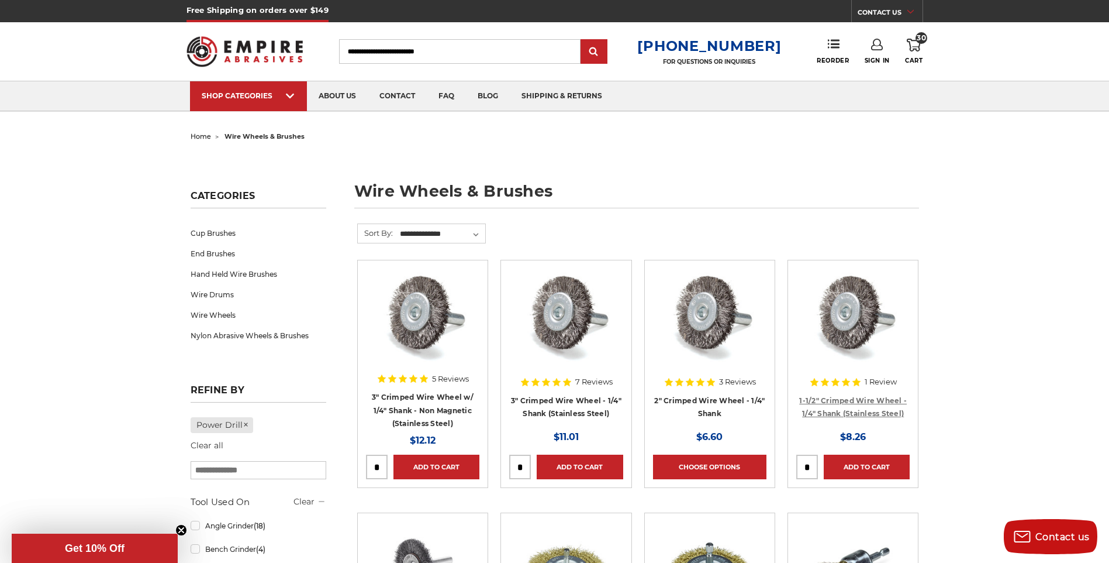
click at [854, 410] on link "1-1/2" Crimped Wire Wheel - 1/4" Shank (Stainless Steel)" at bounding box center [853, 407] width 108 height 22
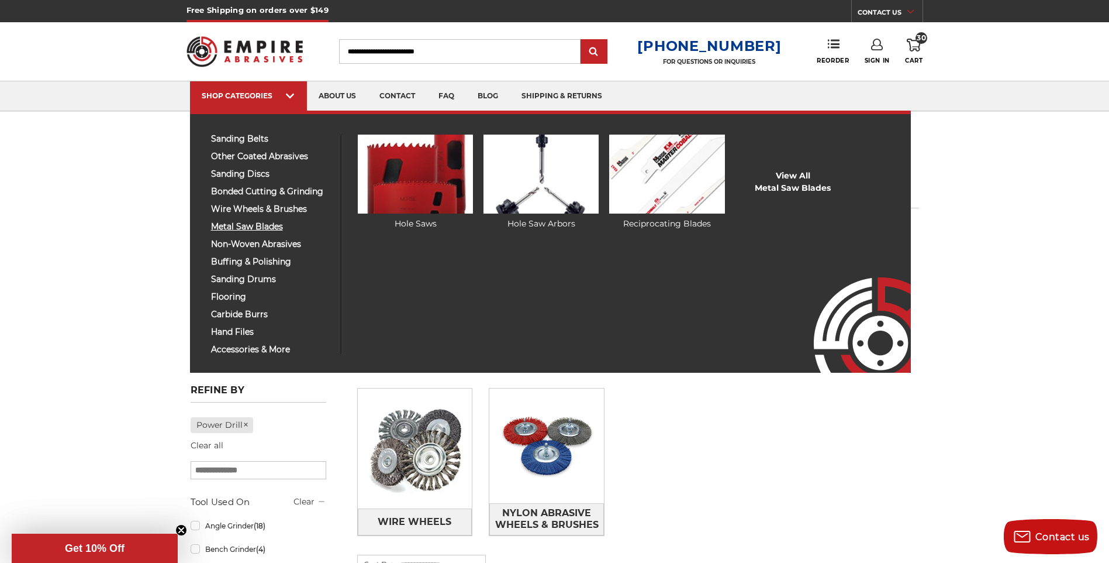
click at [243, 225] on span "metal saw blades" at bounding box center [271, 226] width 121 height 9
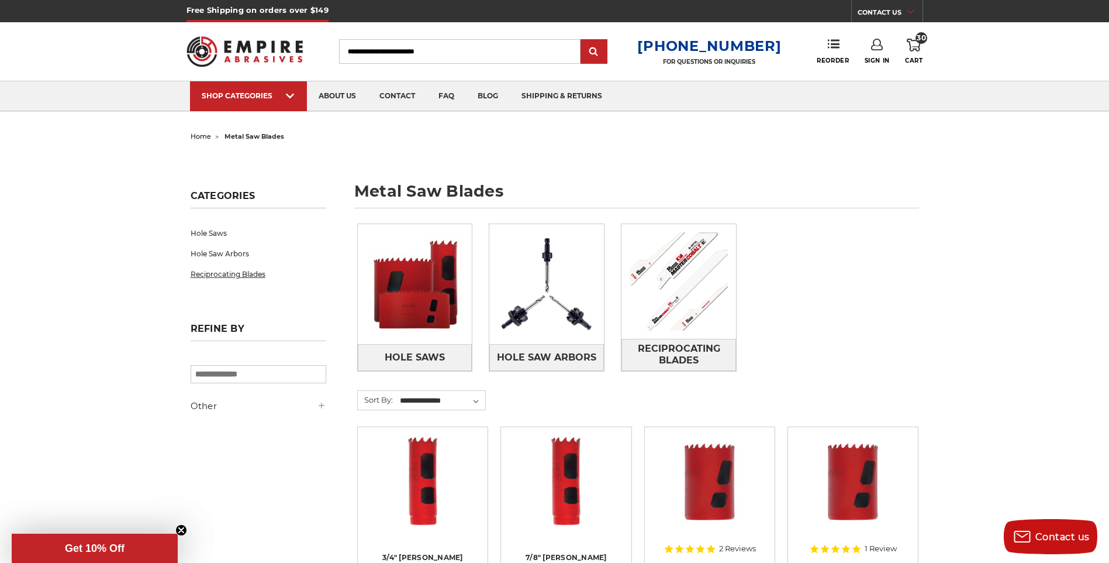
click at [230, 274] on link "Reciprocating Blades" at bounding box center [259, 274] width 136 height 20
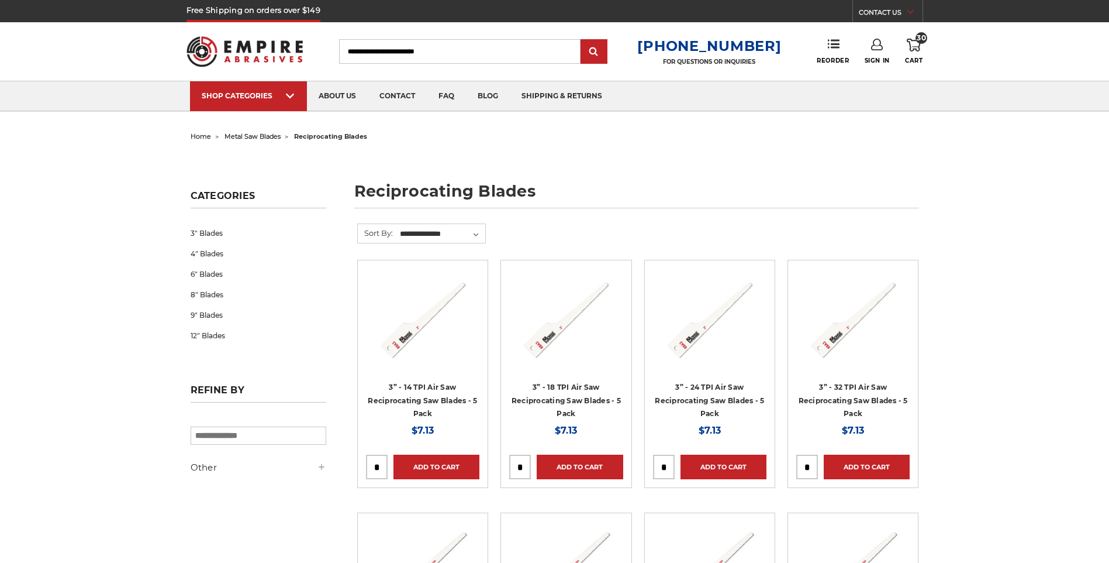
click at [692, 301] on img at bounding box center [710, 315] width 94 height 94
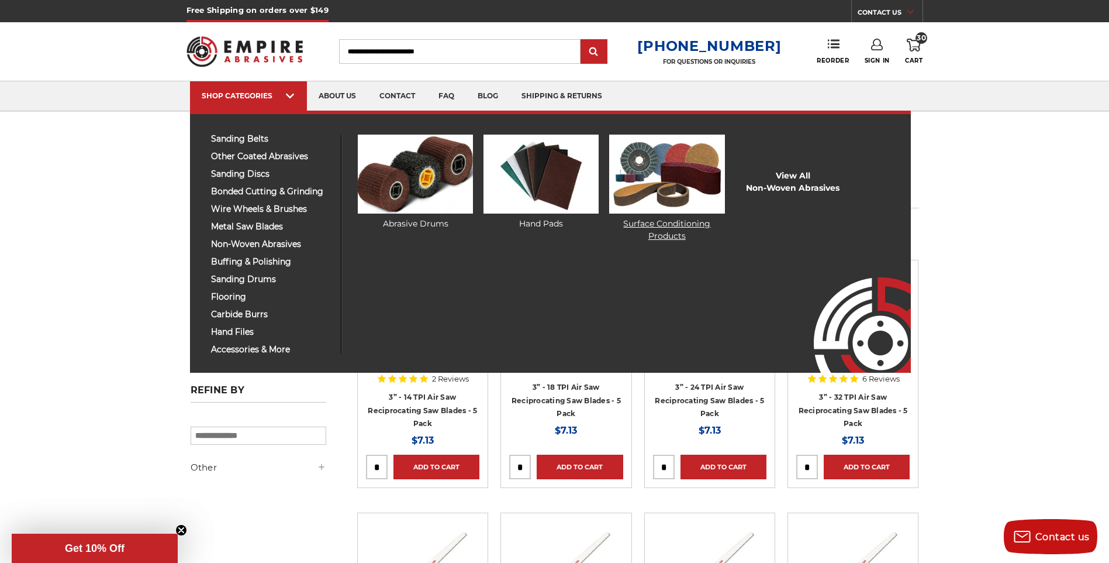
click at [677, 205] on img at bounding box center [666, 173] width 115 height 79
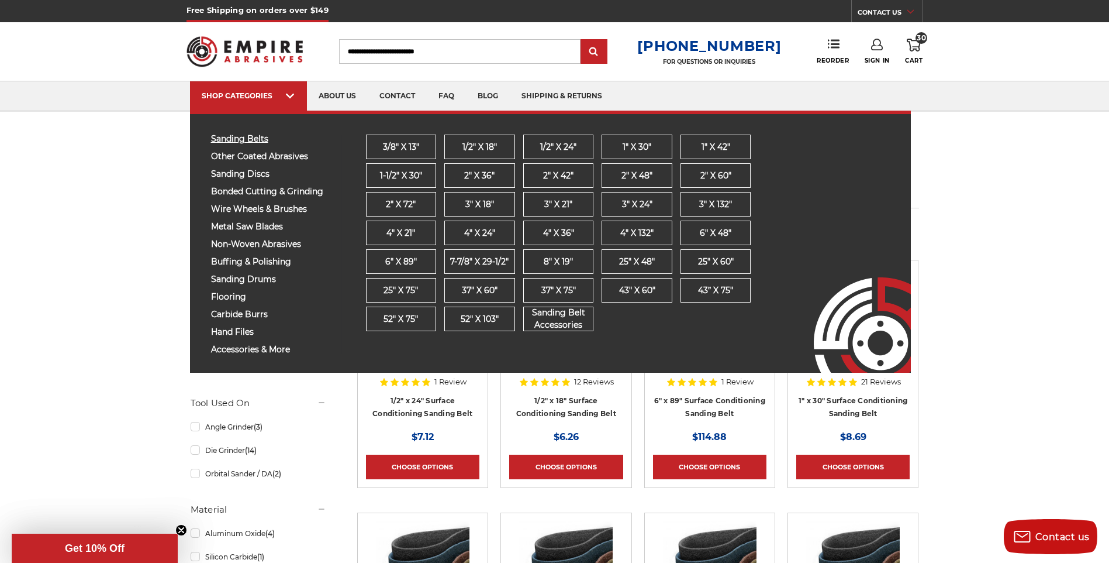
click at [240, 137] on span "sanding belts" at bounding box center [271, 138] width 121 height 9
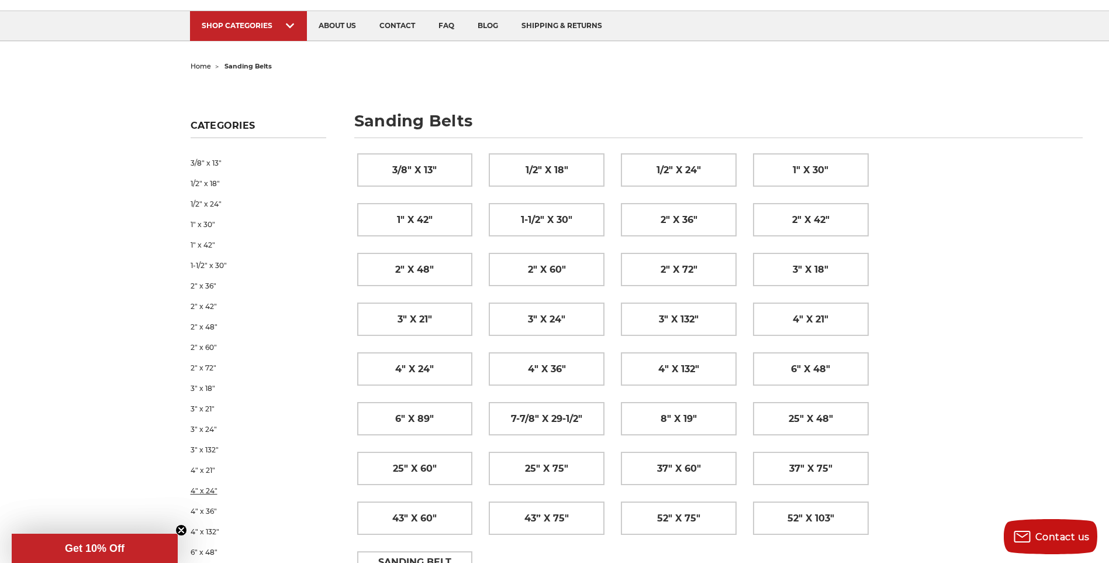
scroll to position [117, 0]
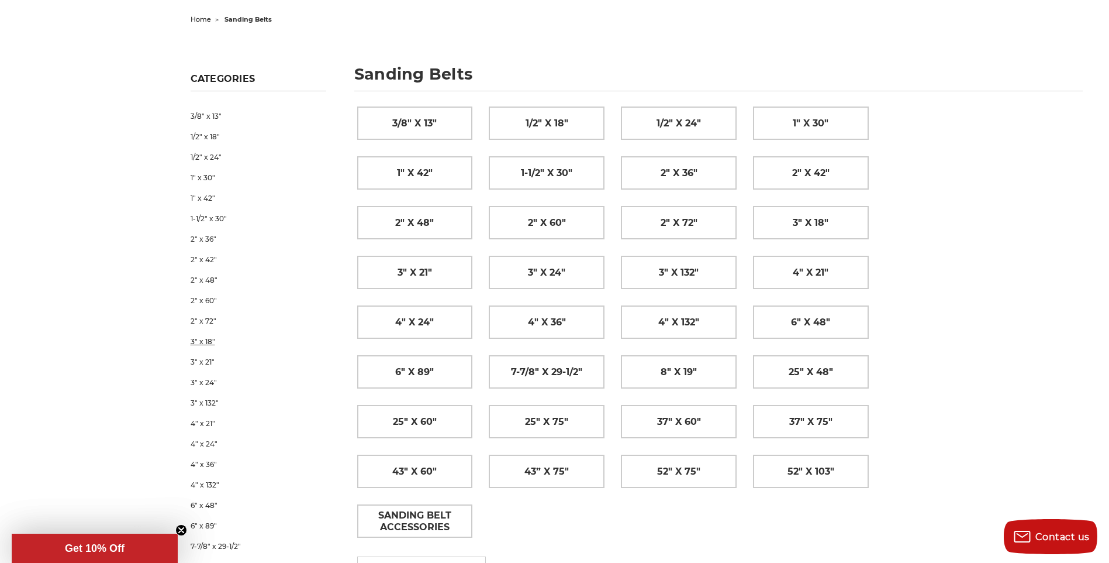
click at [200, 341] on link "3" x 18"" at bounding box center [259, 341] width 136 height 20
